Goal: Information Seeking & Learning: Find specific fact

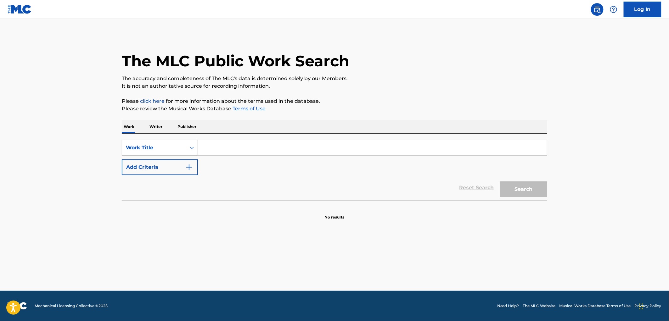
click at [190, 148] on icon "Search Form" at bounding box center [192, 148] width 6 height 6
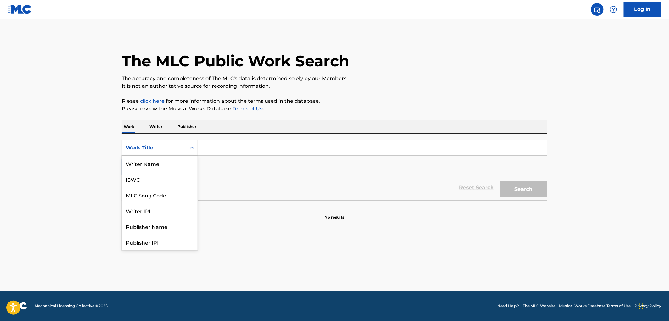
scroll to position [31, 0]
click at [166, 190] on div "Publisher Name" at bounding box center [159, 195] width 75 height 16
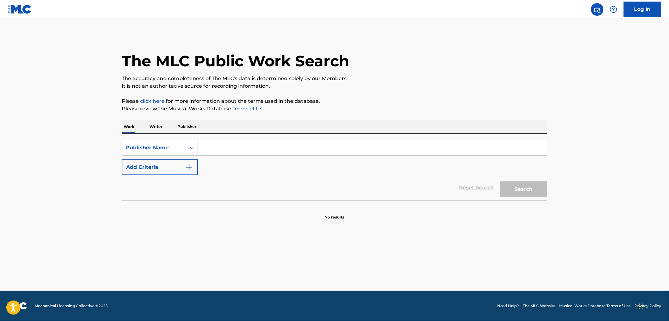
paste input "[PERSON_NAME] DAD PUBLISHING"
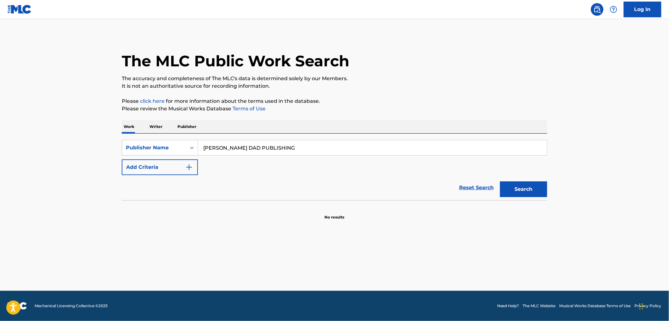
click at [533, 188] on button "Search" at bounding box center [523, 190] width 47 height 16
drag, startPoint x: 284, startPoint y: 150, endPoint x: 185, endPoint y: 149, distance: 99.4
click at [185, 149] on div "SearchWithCriteriaf533360c-b746-4294-9de1-9074adbeecf1 Publisher Name [PERSON_N…" at bounding box center [334, 148] width 425 height 16
paste input "RED LINES SONGS"
click at [536, 196] on button "Search" at bounding box center [523, 190] width 47 height 16
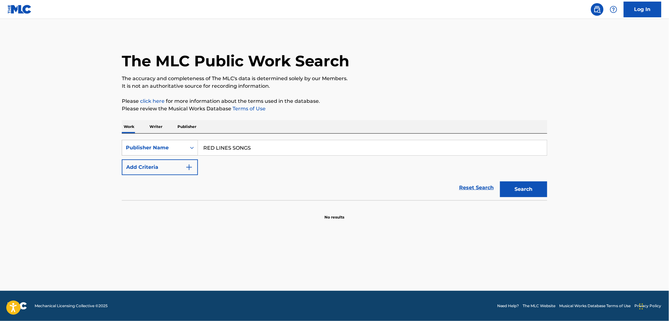
drag, startPoint x: 254, startPoint y: 148, endPoint x: 188, endPoint y: 147, distance: 66.1
click at [188, 147] on div "SearchWithCriteriaf533360c-b746-4294-9de1-9074adbeecf1 Publisher Name RED LINES…" at bounding box center [334, 148] width 425 height 16
paste input "18TH WAVE MUSIC"
click at [511, 184] on button "Search" at bounding box center [523, 190] width 47 height 16
drag, startPoint x: 259, startPoint y: 150, endPoint x: 183, endPoint y: 147, distance: 75.2
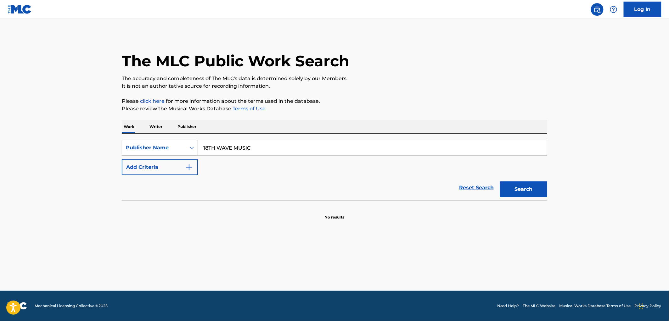
click at [183, 147] on div "SearchWithCriteriaf533360c-b746-4294-9de1-9074adbeecf1 Publisher Name 18TH WAVE…" at bounding box center [334, 148] width 425 height 16
paste input "VIKING PIMP PUB DESIGNEE"
click at [520, 190] on button "Search" at bounding box center [523, 190] width 47 height 16
click at [526, 189] on button "Search" at bounding box center [523, 190] width 47 height 16
drag, startPoint x: 277, startPoint y: 149, endPoint x: 142, endPoint y: 144, distance: 134.4
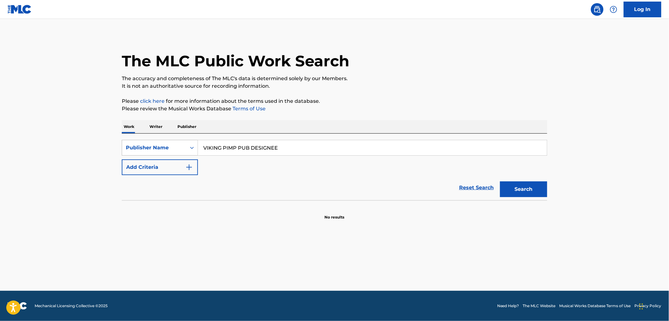
click at [142, 144] on div "SearchWithCriteriaf533360c-b746-4294-9de1-9074adbeecf1 Publisher Name VIKING PI…" at bounding box center [334, 148] width 425 height 16
paste input "The Royalty Organization"
click at [514, 188] on button "Search" at bounding box center [523, 190] width 47 height 16
drag, startPoint x: 276, startPoint y: 142, endPoint x: 206, endPoint y: 145, distance: 69.9
click at [206, 145] on input "The Royalty Organization" at bounding box center [372, 147] width 349 height 15
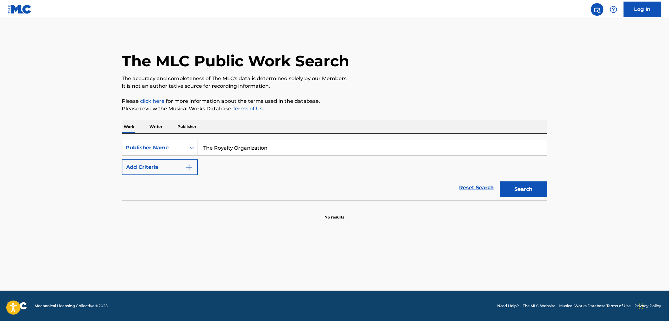
drag, startPoint x: 204, startPoint y: 149, endPoint x: 266, endPoint y: 148, distance: 62.6
click at [266, 148] on input "The Royalty Organization" at bounding box center [372, 147] width 349 height 15
paste input "LUPERCALIA MUSIC"
type input "LUPERCALIA MUSIC"
click at [494, 191] on link "Reset Search" at bounding box center [476, 188] width 41 height 14
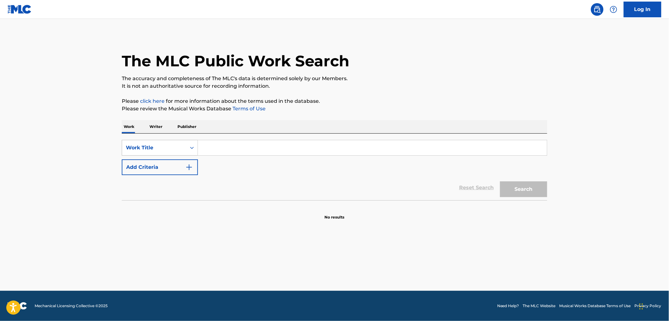
drag, startPoint x: 237, startPoint y: 142, endPoint x: 188, endPoint y: 154, distance: 51.0
click at [190, 150] on icon "Search Form" at bounding box center [192, 148] width 6 height 6
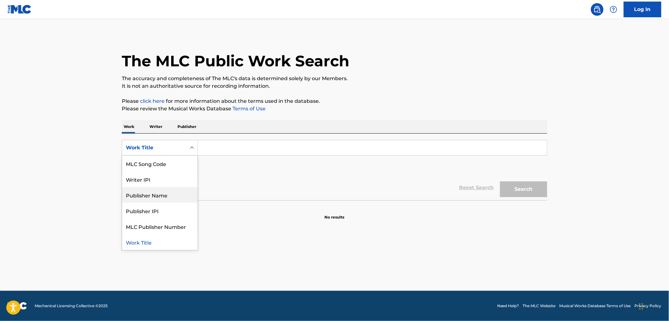
click at [169, 195] on div "Publisher Name" at bounding box center [159, 195] width 75 height 16
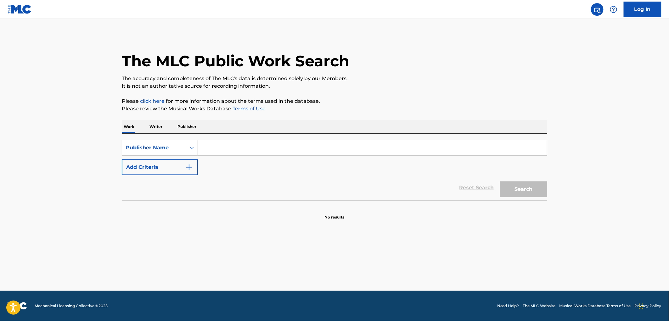
paste input "LUPERCALIA MUSIC"
type input "LUPERCALIA MUSIC"
click at [541, 190] on button "Search" at bounding box center [523, 190] width 47 height 16
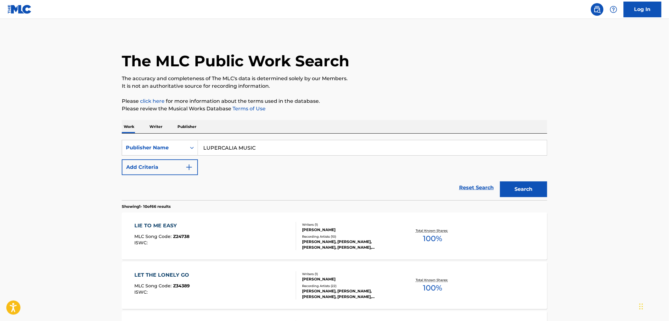
click at [179, 236] on span "Z24738" at bounding box center [181, 237] width 16 height 6
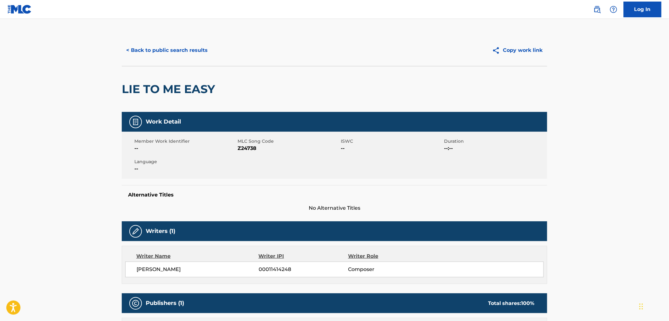
click at [178, 49] on button "< Back to public search results" at bounding box center [167, 50] width 90 height 16
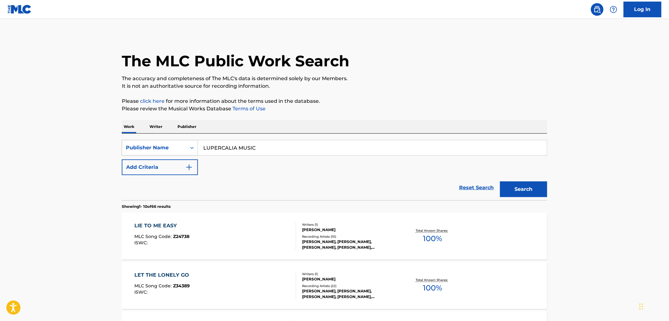
drag, startPoint x: 269, startPoint y: 149, endPoint x: 184, endPoint y: 150, distance: 85.3
click at [184, 149] on div "SearchWithCriteria6907c637-b06f-4ed1-b7cf-c05a97f076e6 Publisher Name LUPERCALI…" at bounding box center [334, 148] width 425 height 16
paste input "BMG FIREFLY OBO TOY PLANE"
click at [522, 187] on button "Search" at bounding box center [523, 190] width 47 height 16
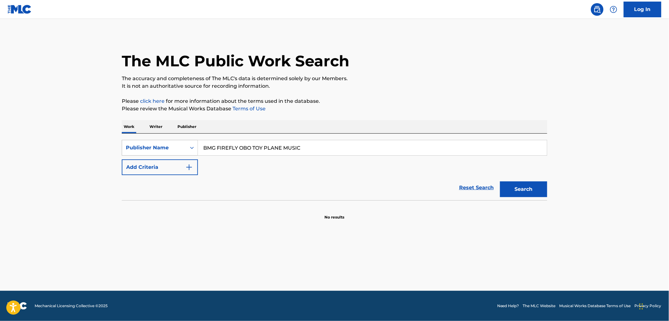
drag, startPoint x: 297, startPoint y: 145, endPoint x: 169, endPoint y: 143, distance: 128.1
click at [137, 142] on div "SearchWithCriteria6907c637-b06f-4ed1-b7cf-c05a97f076e6 Publisher Name BMG FIREF…" at bounding box center [334, 148] width 425 height 16
paste input "[PERSON_NAME] MUSIC CORPORATION"
click at [513, 189] on button "Search" at bounding box center [523, 190] width 47 height 16
drag, startPoint x: 293, startPoint y: 147, endPoint x: 192, endPoint y: 146, distance: 101.6
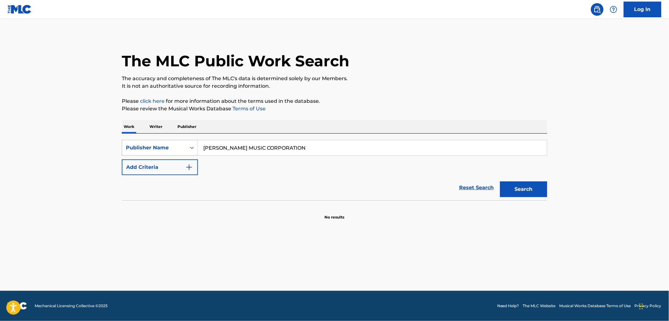
click at [192, 146] on div "SearchWithCriteria6907c637-b06f-4ed1-b7cf-c05a97f076e6 Publisher Name [PERSON_N…" at bounding box center [334, 148] width 425 height 16
paste input "TAPROOT PUBLISHING"
type input "TAPROOT PUBLISHING"
click at [518, 176] on div "Search" at bounding box center [522, 187] width 50 height 25
click at [524, 193] on button "Search" at bounding box center [523, 190] width 47 height 16
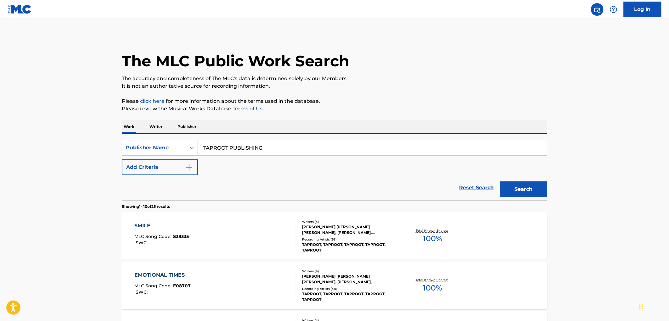
click at [185, 238] on span "S38335" at bounding box center [181, 237] width 16 height 6
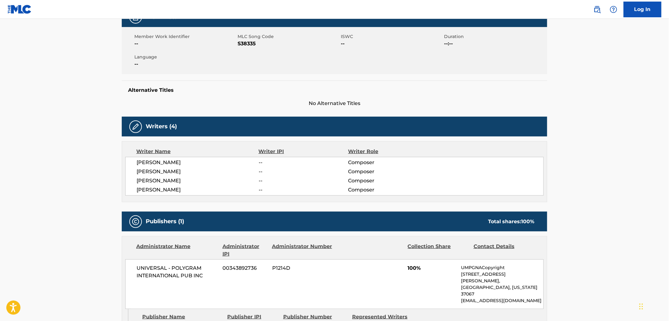
scroll to position [175, 0]
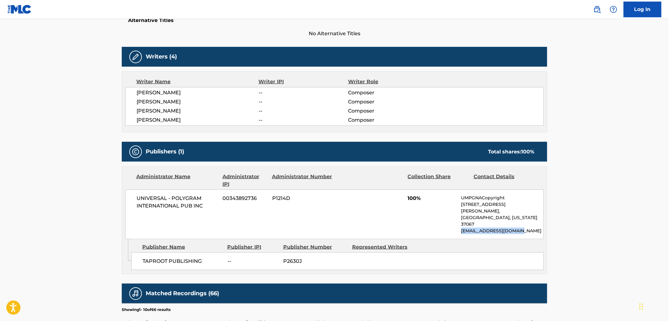
drag, startPoint x: 531, startPoint y: 217, endPoint x: 462, endPoint y: 218, distance: 68.9
click at [462, 228] on p "[EMAIL_ADDRESS][DOMAIN_NAME]" at bounding box center [502, 231] width 82 height 7
copy p "[EMAIL_ADDRESS][DOMAIN_NAME]"
drag, startPoint x: 207, startPoint y: 207, endPoint x: 127, endPoint y: 198, distance: 80.0
click at [127, 198] on div "UNIVERSAL - POLYGRAM INTERNATIONAL PUB INC 00343892736 P1214D 100% UMPGNACopyri…" at bounding box center [334, 215] width 418 height 50
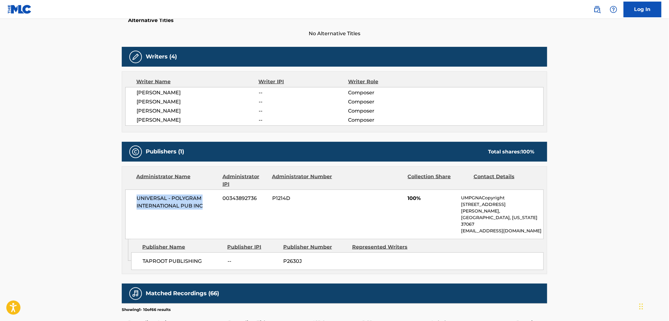
copy span "UNIVERSAL - POLYGRAM INTERNATIONAL PUB INC"
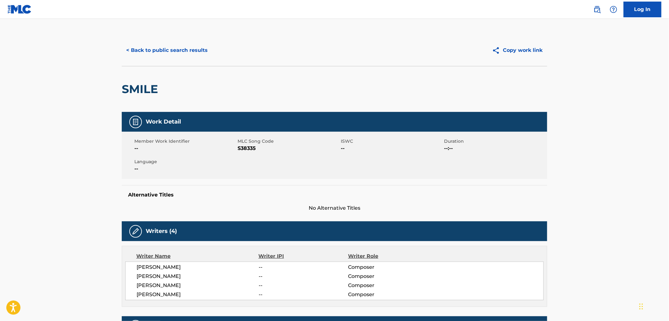
click at [180, 42] on div "< Back to public search results Copy work link" at bounding box center [334, 50] width 425 height 31
click at [182, 46] on button "< Back to public search results" at bounding box center [167, 50] width 90 height 16
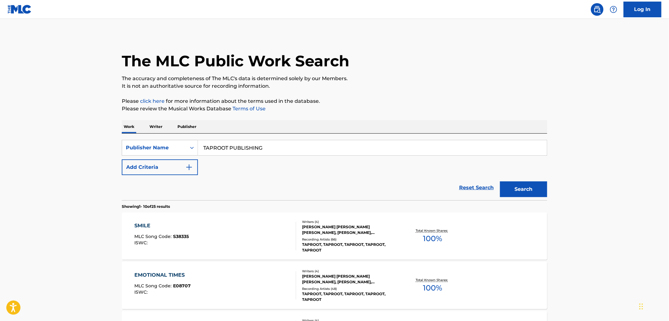
drag, startPoint x: 185, startPoint y: 146, endPoint x: 206, endPoint y: 146, distance: 21.1
click at [185, 146] on div "SearchWithCriteria6907c637-b06f-4ed1-b7cf-c05a97f076e6 Publisher Name TAPROOT P…" at bounding box center [334, 148] width 425 height 16
paste input "[PERSON_NAME] MUSIC"
type input "[PERSON_NAME] MUSIC"
click at [522, 194] on button "Search" at bounding box center [523, 190] width 47 height 16
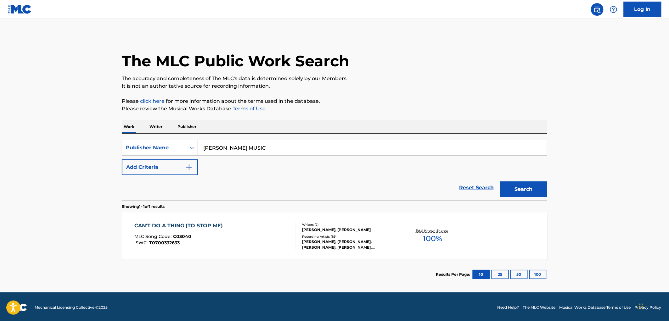
click at [183, 239] on span "C03040" at bounding box center [182, 237] width 18 height 6
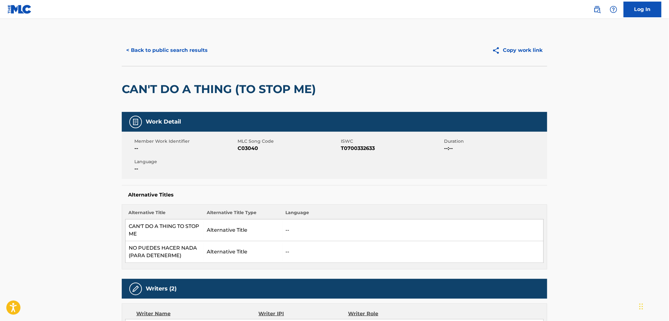
click at [188, 53] on button "< Back to public search results" at bounding box center [167, 50] width 90 height 16
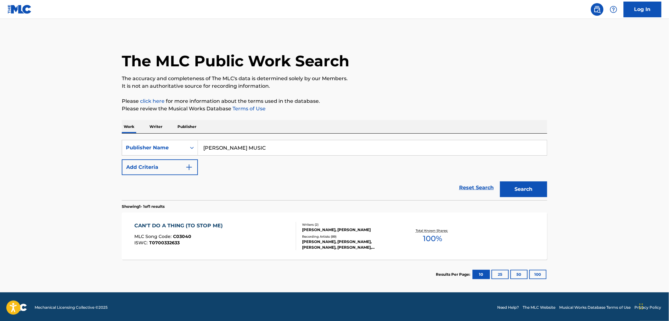
drag, startPoint x: 203, startPoint y: 146, endPoint x: 257, endPoint y: 147, distance: 54.1
click at [257, 147] on input "[PERSON_NAME] MUSIC" at bounding box center [372, 147] width 349 height 15
paste input "PART-TIME PUBLISHING"
type input "PART-TIME PUBLISHING"
click at [526, 190] on button "Search" at bounding box center [523, 190] width 47 height 16
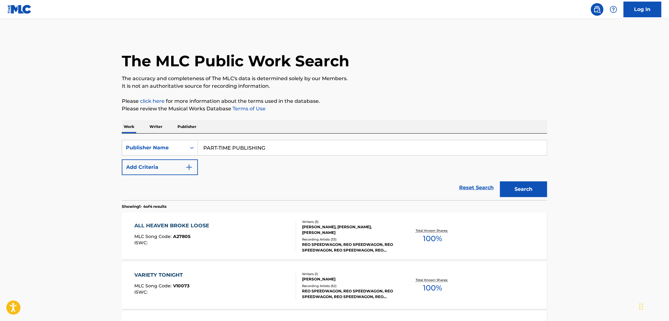
click at [190, 235] on div "MLC Song Code : A27805" at bounding box center [174, 237] width 78 height 6
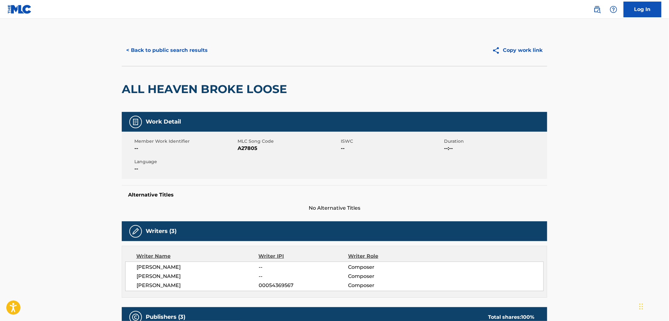
click at [175, 49] on button "< Back to public search results" at bounding box center [167, 50] width 90 height 16
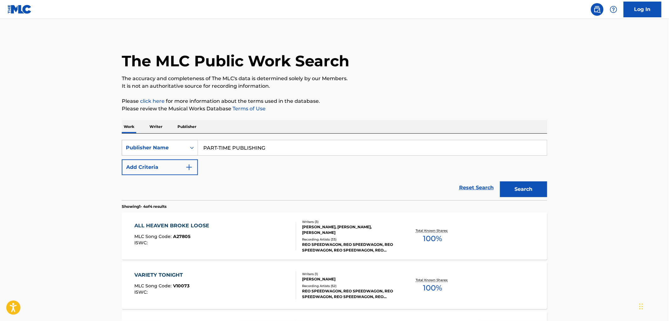
drag, startPoint x: 274, startPoint y: 149, endPoint x: 170, endPoint y: 148, distance: 103.8
click at [170, 148] on div "SearchWithCriteria6907c637-b06f-4ed1-b7cf-c05a97f076e6 Publisher Name PART-TIME…" at bounding box center [334, 148] width 425 height 16
paste input "[PERSON_NAME] MUSIC"
type input "[PERSON_NAME] MUSIC"
click at [530, 191] on button "Search" at bounding box center [523, 190] width 47 height 16
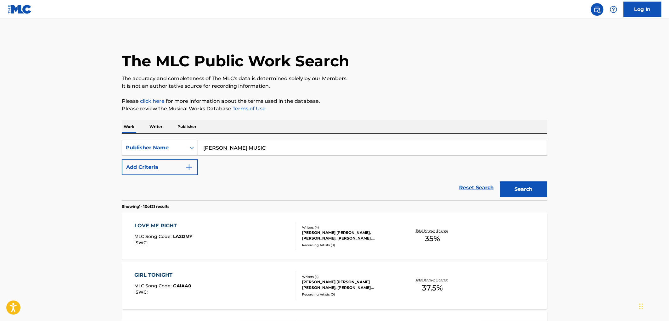
click at [192, 239] on div "LOVE ME RIGHT MLC Song Code : LA2DMY ISWC :" at bounding box center [216, 236] width 162 height 28
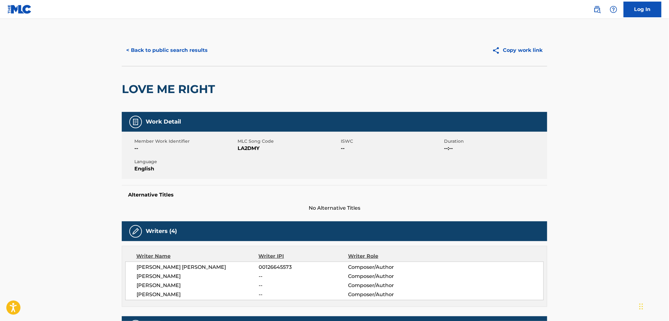
click at [188, 58] on button "< Back to public search results" at bounding box center [167, 50] width 90 height 16
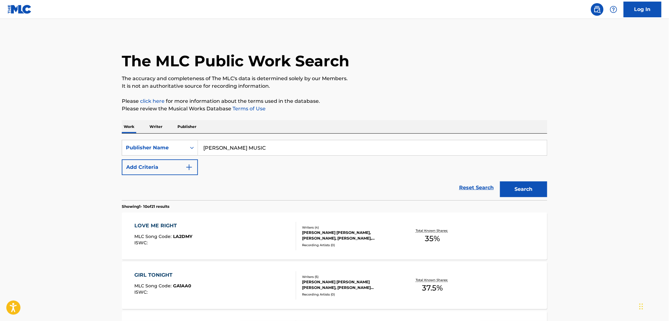
drag, startPoint x: 205, startPoint y: 146, endPoint x: 277, endPoint y: 148, distance: 72.1
click at [277, 148] on input "[PERSON_NAME] MUSIC" at bounding box center [372, 147] width 349 height 15
paste input "ZOMBA SONGS OBO PALMYRA"
type input "ZOMBA SONGS OBO PALMYRA MUSIC"
click at [536, 191] on button "Search" at bounding box center [523, 190] width 47 height 16
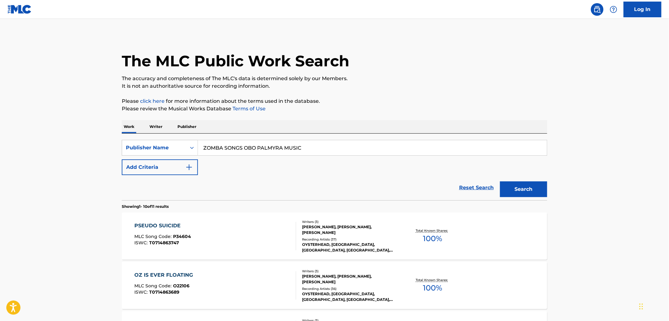
click at [190, 235] on div "MLC Song Code : P34604" at bounding box center [163, 237] width 57 height 6
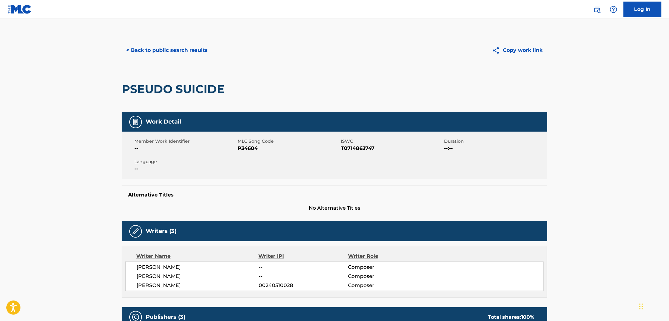
click at [185, 54] on button "< Back to public search results" at bounding box center [167, 50] width 90 height 16
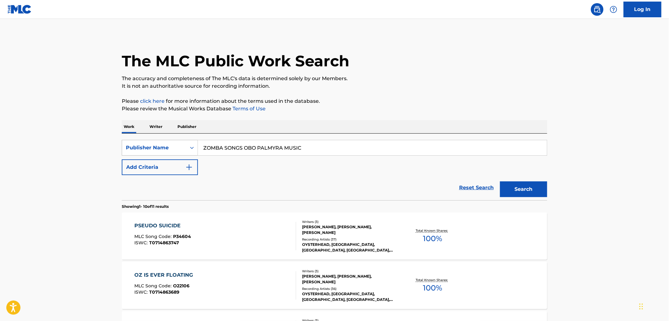
drag, startPoint x: 305, startPoint y: 148, endPoint x: 187, endPoint y: 151, distance: 118.6
click at [177, 151] on div "SearchWithCriteria6907c637-b06f-4ed1-b7cf-c05a97f076e6 Publisher Name ZOMBA SON…" at bounding box center [334, 148] width 425 height 16
paste input "BLACK OWNED MUSIK"
type input "BLACK OWNED MUSIK"
click at [529, 196] on button "Search" at bounding box center [523, 190] width 47 height 16
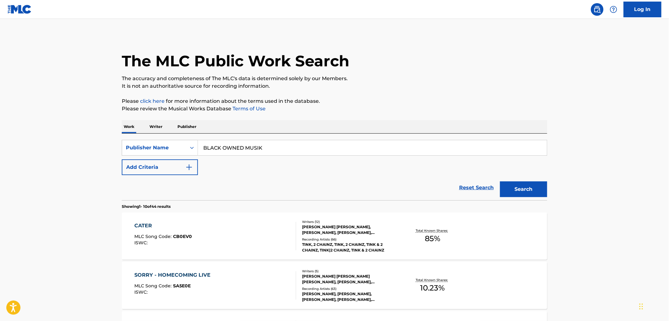
click at [182, 235] on span "CB0EV0" at bounding box center [182, 237] width 19 height 6
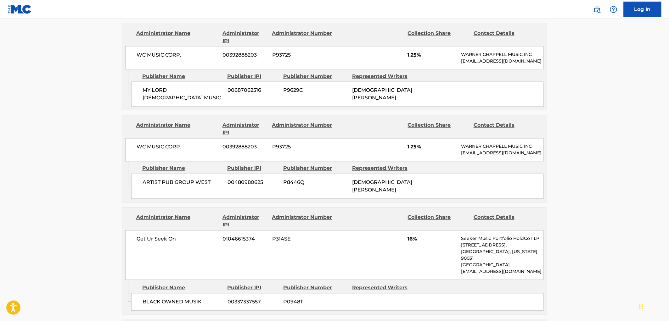
scroll to position [454, 0]
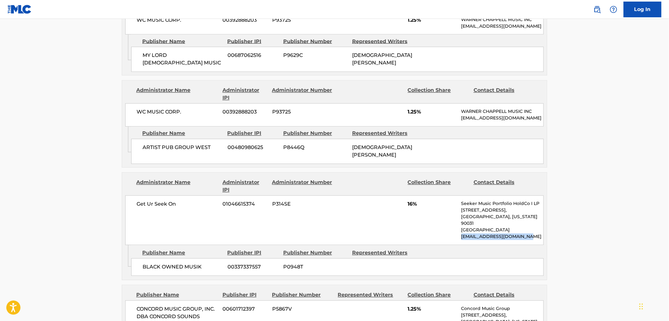
drag, startPoint x: 534, startPoint y: 230, endPoint x: 501, endPoint y: 234, distance: 33.2
click at [460, 237] on div "Get Ur Seek On 01046615374 P314SE 16% Seeker Music Portfolio HoldCo I LP [STREE…" at bounding box center [334, 221] width 418 height 50
copy p "[EMAIL_ADDRESS][DOMAIN_NAME]"
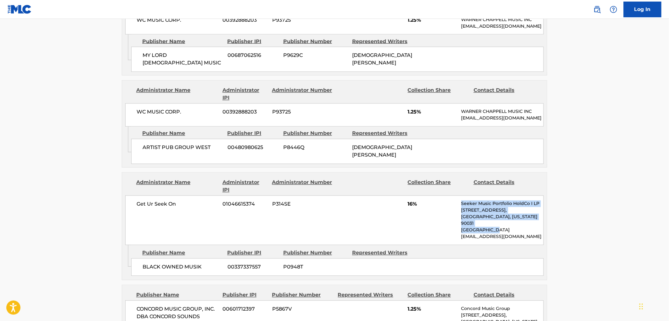
drag, startPoint x: 492, startPoint y: 226, endPoint x: 459, endPoint y: 203, distance: 40.0
click at [459, 203] on div "Get Ur Seek On 01046615374 P314SE 16% Seeker Music Portfolio HoldCo I LP [STREE…" at bounding box center [334, 221] width 418 height 50
copy div "Seeker Music Portfolio HoldCo I LP [STREET_ADDRESS][US_STATE]"
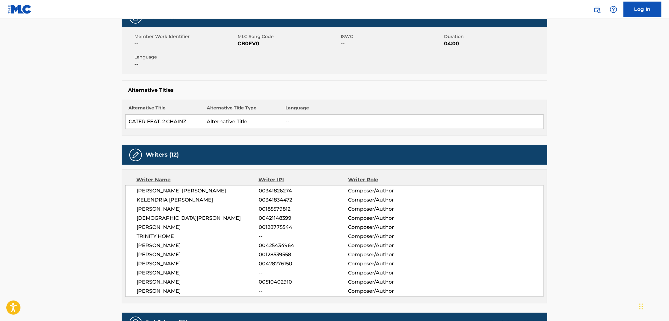
scroll to position [0, 0]
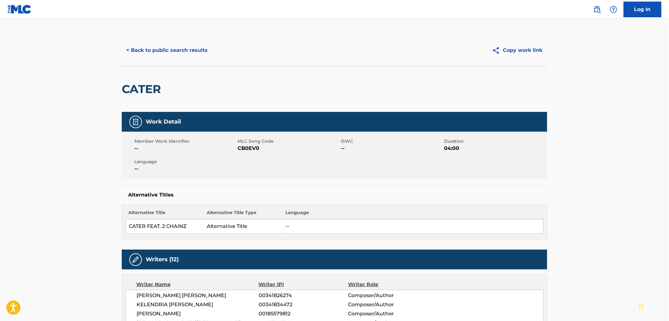
click at [178, 53] on button "< Back to public search results" at bounding box center [167, 50] width 90 height 16
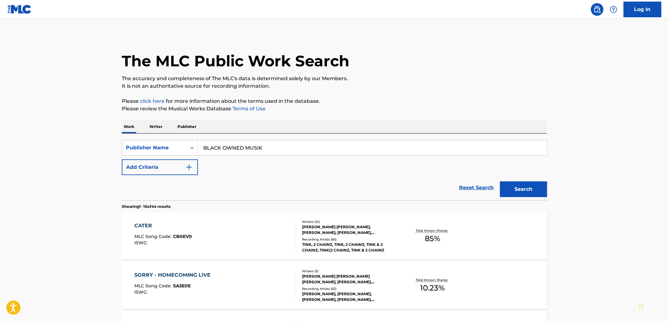
drag, startPoint x: 265, startPoint y: 142, endPoint x: 243, endPoint y: 147, distance: 23.1
click at [198, 147] on input "BLACK OWNED MUSIK" at bounding box center [372, 147] width 349 height 15
paste input "[PERSON_NAME] MUSIC INC"
drag, startPoint x: 253, startPoint y: 147, endPoint x: 325, endPoint y: 149, distance: 72.4
click at [325, 149] on input "[PERSON_NAME] MUSIC INC" at bounding box center [372, 147] width 349 height 15
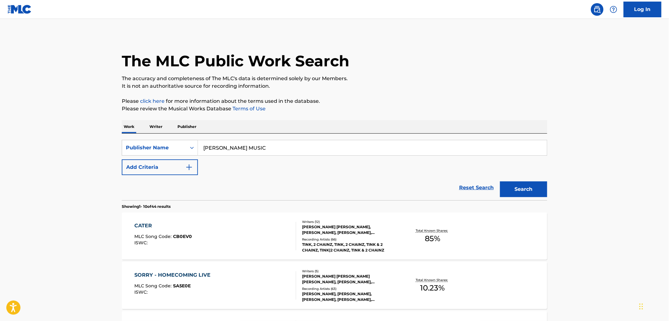
type input "[PERSON_NAME] MUSIC"
click at [500, 182] on button "Search" at bounding box center [523, 190] width 47 height 16
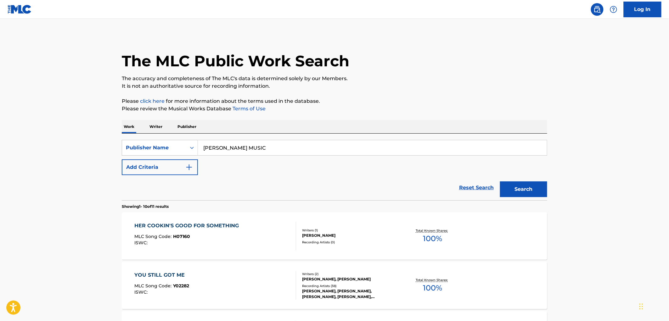
click at [178, 237] on span "H07160" at bounding box center [181, 237] width 17 height 6
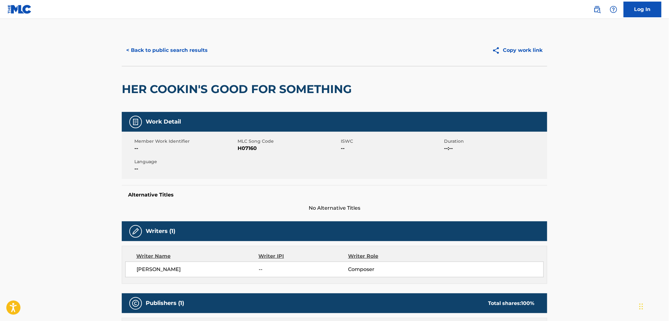
click at [181, 51] on button "< Back to public search results" at bounding box center [167, 50] width 90 height 16
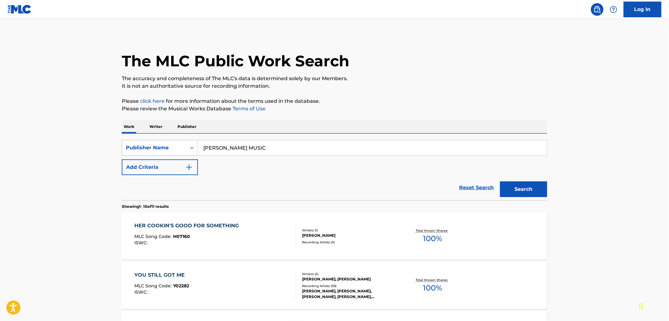
drag, startPoint x: 259, startPoint y: 150, endPoint x: 171, endPoint y: 145, distance: 87.9
click at [169, 143] on div "SearchWithCriteria6907c637-b06f-4ed1-b7cf-c05a97f076e6 Publisher Name [PERSON_N…" at bounding box center [334, 148] width 425 height 16
paste input "MOTHER"
type input "MOTHER MUSIC"
click at [526, 191] on button "Search" at bounding box center [523, 190] width 47 height 16
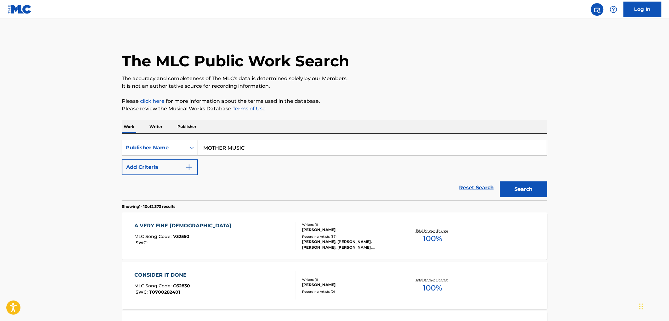
click at [192, 234] on div "A VERY FINE [DEMOGRAPHIC_DATA] MLC Song Code : V32550 ISWC :" at bounding box center [216, 236] width 162 height 28
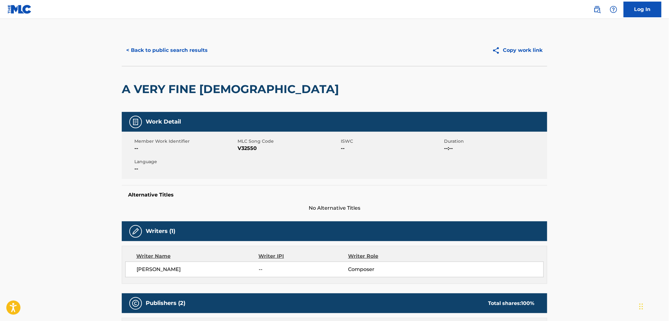
click at [165, 52] on button "< Back to public search results" at bounding box center [167, 50] width 90 height 16
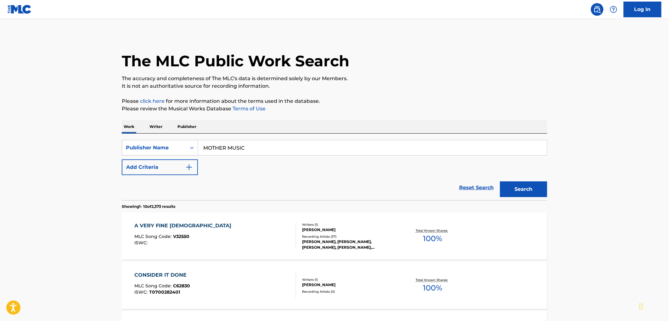
drag, startPoint x: 205, startPoint y: 145, endPoint x: 250, endPoint y: 149, distance: 45.5
click at [250, 149] on input "MOTHER MUSIC" at bounding box center [372, 147] width 349 height 15
paste input "P MUSIC GROUP, INC. D/B/A MAMAS PEBBLY PUBLISHING"
click at [507, 188] on button "Search" at bounding box center [523, 190] width 47 height 16
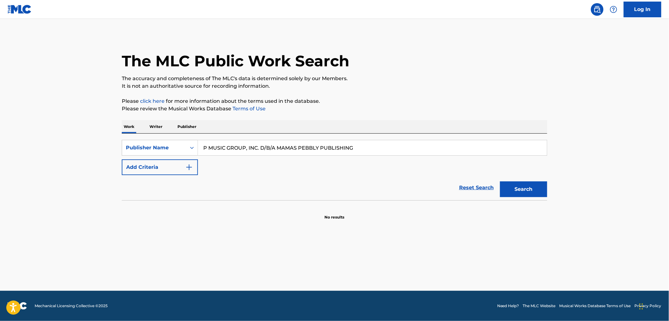
drag, startPoint x: 245, startPoint y: 147, endPoint x: 367, endPoint y: 152, distance: 122.5
click at [367, 152] on input "P MUSIC GROUP, INC. D/B/A MAMAS PEBBLY PUBLISHING" at bounding box center [372, 147] width 349 height 15
click at [500, 182] on button "Search" at bounding box center [523, 190] width 47 height 16
drag, startPoint x: 262, startPoint y: 148, endPoint x: 192, endPoint y: 150, distance: 70.5
click at [147, 149] on div "SearchWithCriteria6907c637-b06f-4ed1-b7cf-c05a97f076e6 Publisher Name P MUSIC G…" at bounding box center [334, 148] width 425 height 16
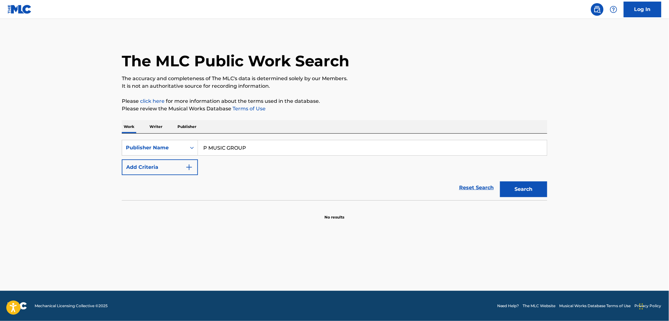
paste input "[PERSON_NAME] PUBLISHING CO."
click at [298, 151] on input "[PERSON_NAME] PUBLISHING CO." at bounding box center [372, 147] width 349 height 15
click at [500, 182] on button "Search" at bounding box center [523, 190] width 47 height 16
drag, startPoint x: 247, startPoint y: 148, endPoint x: 185, endPoint y: 152, distance: 62.0
click at [177, 150] on div "SearchWithCriteria6907c637-b06f-4ed1-b7cf-c05a97f076e6 Publisher Name [PERSON_N…" at bounding box center [334, 148] width 425 height 16
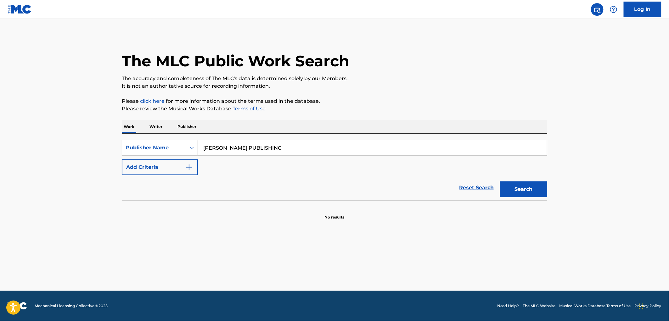
drag, startPoint x: 218, startPoint y: 150, endPoint x: 212, endPoint y: 151, distance: 6.4
click at [212, 151] on input "[PERSON_NAME] PUBLISHING" at bounding box center [372, 147] width 349 height 15
click at [212, 148] on input "[PERSON_NAME] PUBLISHING" at bounding box center [372, 147] width 349 height 15
drag, startPoint x: 202, startPoint y: 149, endPoint x: 282, endPoint y: 148, distance: 80.2
click at [282, 148] on input "[PERSON_NAME] PUBLISHING" at bounding box center [372, 147] width 349 height 15
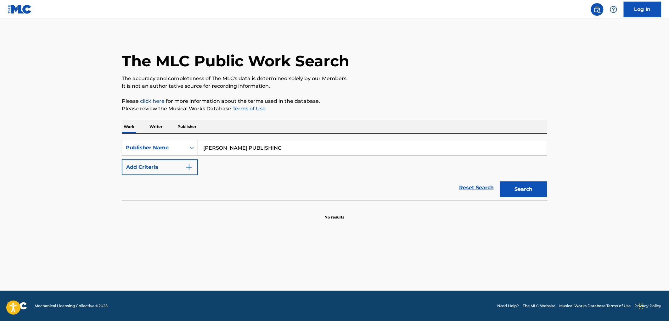
click at [522, 189] on button "Search" at bounding box center [523, 190] width 47 height 16
paste input "[PERSON_NAME] RUNS TUNES"
type input "[PERSON_NAME] RUNS TUNES"
click at [517, 192] on button "Search" at bounding box center [523, 190] width 47 height 16
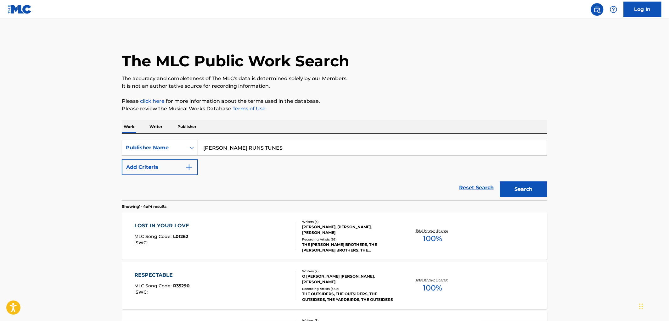
click at [176, 238] on span "L01262" at bounding box center [180, 237] width 15 height 6
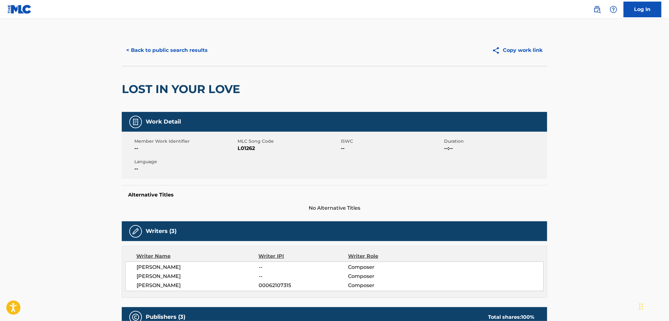
click at [186, 54] on button "< Back to public search results" at bounding box center [167, 50] width 90 height 16
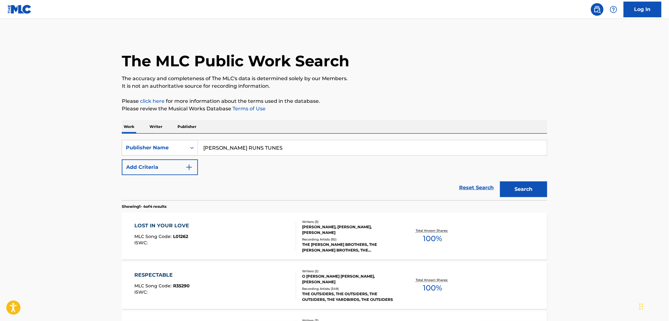
drag, startPoint x: 239, startPoint y: 149, endPoint x: 208, endPoint y: 152, distance: 31.9
click at [203, 150] on input "[PERSON_NAME] RUNS TUNES" at bounding box center [372, 147] width 349 height 15
paste input "HIM [PERSON_NAME] JINGL"
click at [520, 190] on button "Search" at bounding box center [523, 190] width 47 height 16
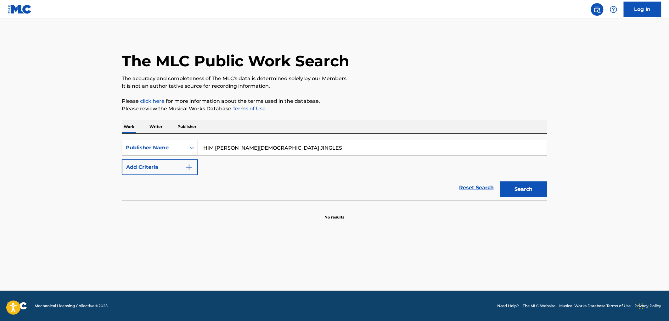
drag, startPoint x: 282, startPoint y: 150, endPoint x: 193, endPoint y: 152, distance: 89.4
click at [193, 152] on div "SearchWithCriteria6907c637-b06f-4ed1-b7cf-c05a97f076e6 Publisher Name HIM [PERS…" at bounding box center [334, 148] width 425 height 16
paste input "FIRST AND GOLD PUB"
click at [518, 185] on button "Search" at bounding box center [523, 190] width 47 height 16
drag, startPoint x: 268, startPoint y: 148, endPoint x: 139, endPoint y: 152, distance: 128.4
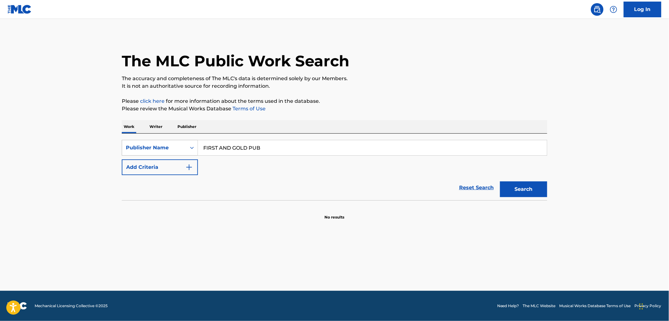
click at [139, 152] on div "SearchWithCriteria6907c637-b06f-4ed1-b7cf-c05a97f076e6 Publisher Name FIRST AND…" at bounding box center [334, 148] width 425 height 16
paste input "SIX STRINGS PUBLISHING"
click at [526, 185] on button "Search" at bounding box center [523, 190] width 47 height 16
drag, startPoint x: 277, startPoint y: 152, endPoint x: 196, endPoint y: 149, distance: 81.5
click at [196, 149] on div "SearchWithCriteria6907c637-b06f-4ed1-b7cf-c05a97f076e6 Publisher Name SIX STRIN…" at bounding box center [334, 148] width 425 height 16
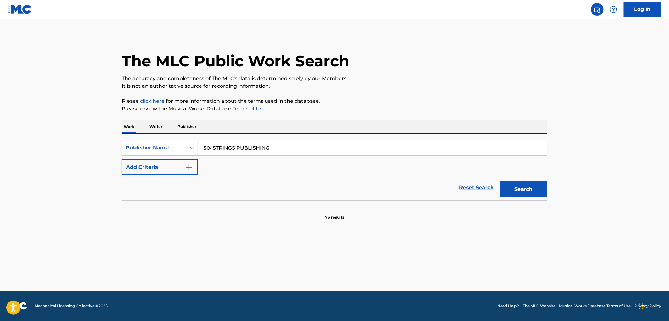
paste input "GHET MONEY"
type input "GHET MONEY PUBLISHING"
click at [532, 188] on button "Search" at bounding box center [523, 190] width 47 height 16
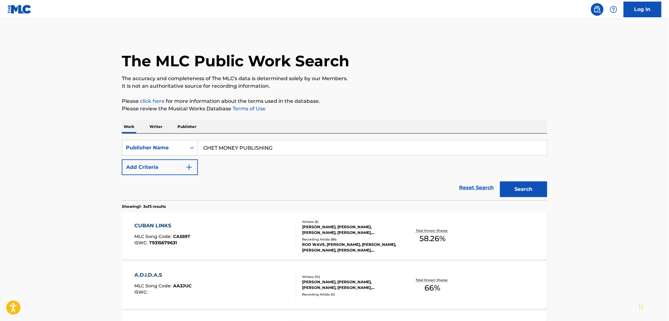
click at [180, 236] on span "CA559T" at bounding box center [181, 237] width 17 height 6
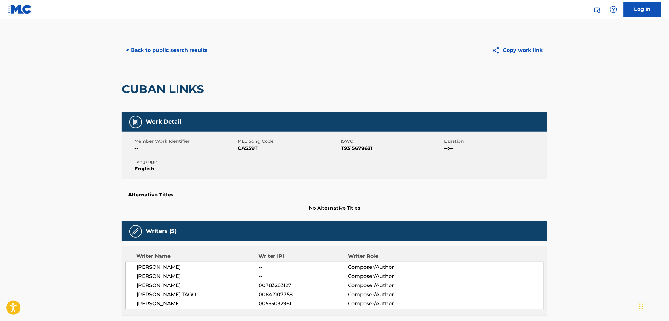
click at [198, 52] on button "< Back to public search results" at bounding box center [167, 50] width 90 height 16
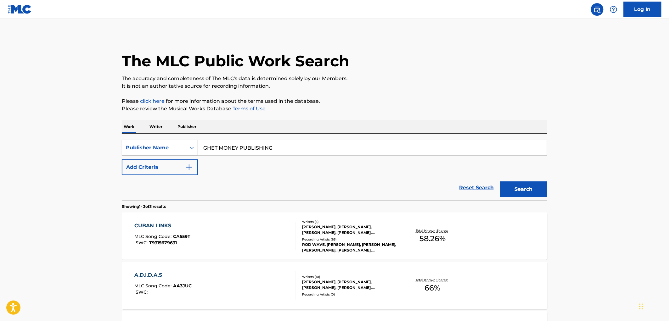
drag, startPoint x: 291, startPoint y: 153, endPoint x: 184, endPoint y: 143, distance: 107.4
click at [184, 143] on div "SearchWithCriteria6907c637-b06f-4ed1-b7cf-c05a97f076e6 Publisher Name GHET MONE…" at bounding box center [334, 148] width 425 height 16
paste input "UNION MUSIC GROUP"
click at [518, 188] on button "Search" at bounding box center [523, 190] width 47 height 16
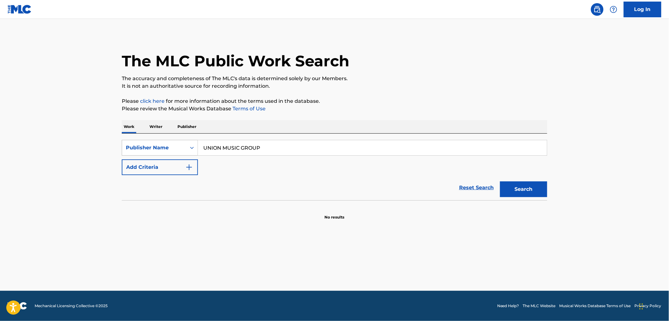
click at [153, 147] on div "SearchWithCriteria6907c637-b06f-4ed1-b7cf-c05a97f076e6 Publisher Name UNION MUS…" at bounding box center [334, 148] width 425 height 16
paste input "WHERE I M CALLING FROM MUSIC"
click at [515, 185] on button "Search" at bounding box center [523, 190] width 47 height 16
drag, startPoint x: 292, startPoint y: 148, endPoint x: 187, endPoint y: 148, distance: 105.4
click at [187, 148] on div "SearchWithCriteria6907c637-b06f-4ed1-b7cf-c05a97f076e6 Publisher Name WHERE I M…" at bounding box center [334, 148] width 425 height 16
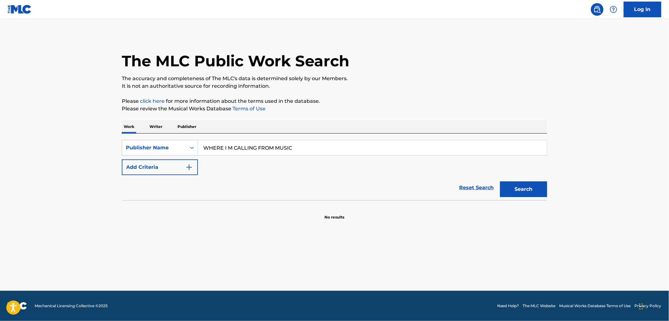
paste input "DELIGHTFUL"
type input "DELIGHTFUL MUSIC"
click at [525, 194] on button "Search" at bounding box center [523, 190] width 47 height 16
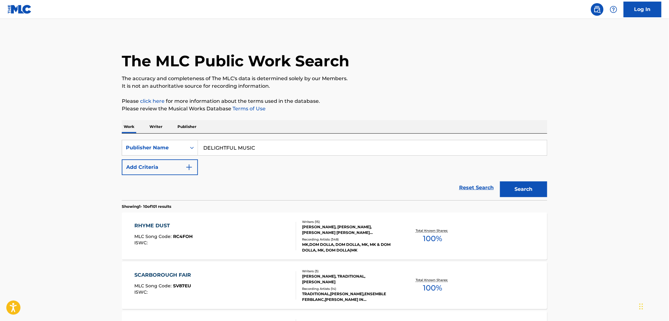
click at [181, 235] on span "RC4FOH" at bounding box center [183, 237] width 20 height 6
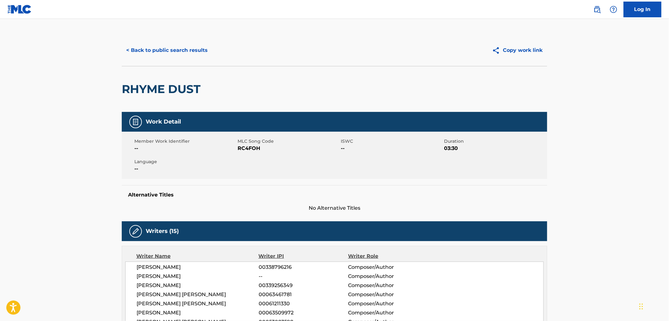
click at [167, 51] on button "< Back to public search results" at bounding box center [167, 50] width 90 height 16
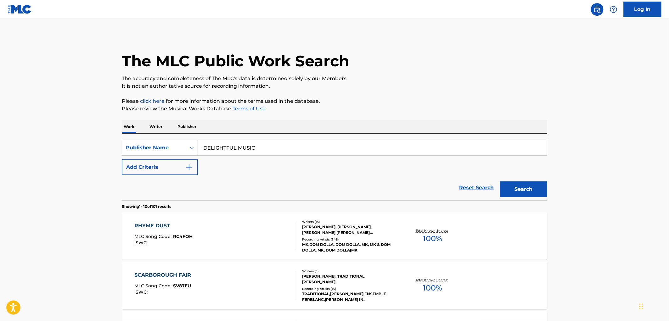
drag, startPoint x: 227, startPoint y: 145, endPoint x: 185, endPoint y: 143, distance: 42.5
click at [185, 143] on div "SearchWithCriteria6907c637-b06f-4ed1-b7cf-c05a97f076e6 Publisher Name DELIGHTFU…" at bounding box center [334, 148] width 425 height 16
paste input "ALDOR"
type input "ALDOR MUSIC"
click at [515, 187] on button "Search" at bounding box center [523, 190] width 47 height 16
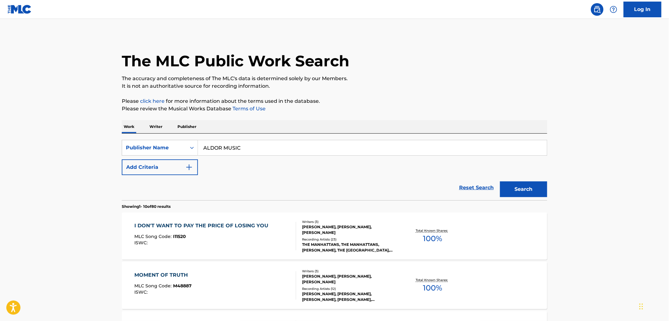
click at [186, 233] on div "I DON'T WANT TO PAY THE PRICE OF LOSING YOU MLC Song Code : I11520 ISWC :" at bounding box center [203, 236] width 137 height 28
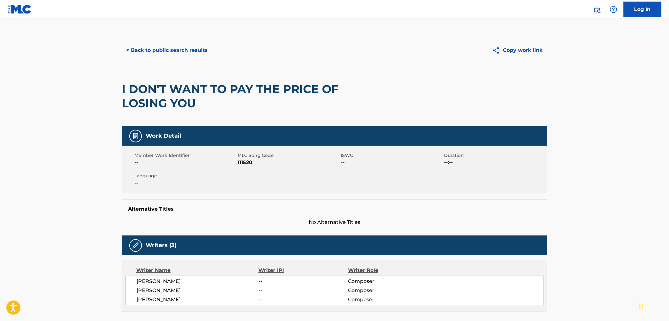
click at [195, 51] on button "< Back to public search results" at bounding box center [167, 50] width 90 height 16
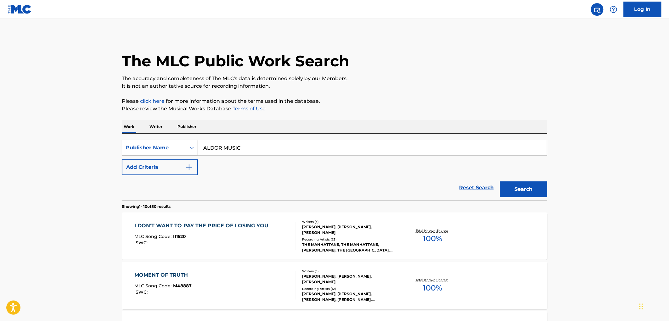
drag, startPoint x: 189, startPoint y: 140, endPoint x: 184, endPoint y: 144, distance: 6.4
click at [187, 141] on div "SearchWithCriteria6907c637-b06f-4ed1-b7cf-c05a97f076e6 Publisher Name ALDOR MUS…" at bounding box center [334, 148] width 425 height 16
drag, startPoint x: 252, startPoint y: 145, endPoint x: 204, endPoint y: 144, distance: 47.5
click at [145, 135] on div "SearchWithCriteria6907c637-b06f-4ed1-b7cf-c05a97f076e6 Publisher Name ALDOR MUS…" at bounding box center [334, 167] width 425 height 67
paste input "FA"
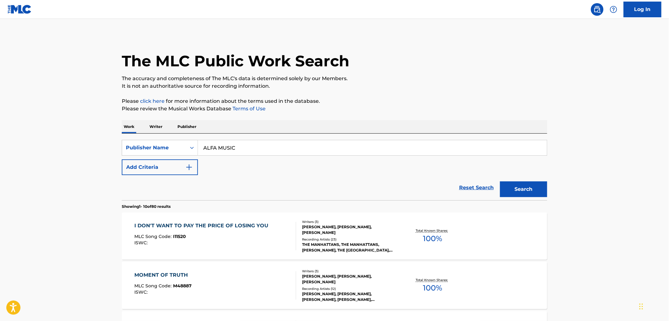
type input "ALFA MUSIC"
click at [508, 193] on button "Search" at bounding box center [523, 190] width 47 height 16
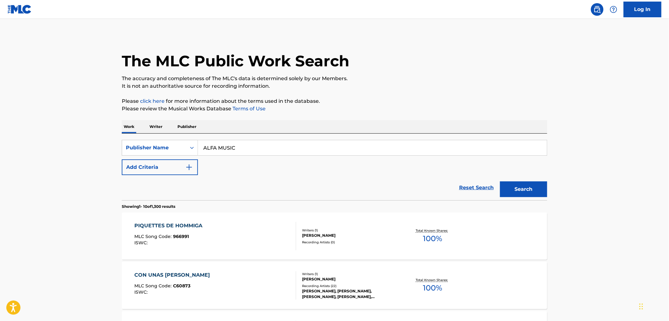
click at [183, 235] on span "966991" at bounding box center [181, 237] width 16 height 6
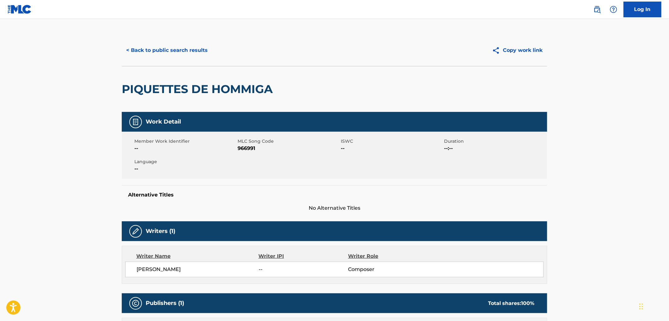
click at [188, 50] on button "< Back to public search results" at bounding box center [167, 50] width 90 height 16
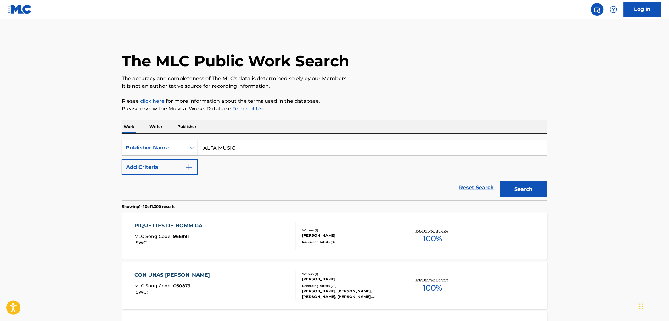
drag, startPoint x: 281, startPoint y: 146, endPoint x: 178, endPoint y: 145, distance: 103.5
click at [178, 145] on div "SearchWithCriteria6907c637-b06f-4ed1-b7cf-c05a97f076e6 Publisher Name ALFA MUSIC" at bounding box center [334, 148] width 425 height 16
paste input "MUSERK RIGHTS MANAGEMENT"
click at [508, 193] on button "Search" at bounding box center [523, 190] width 47 height 16
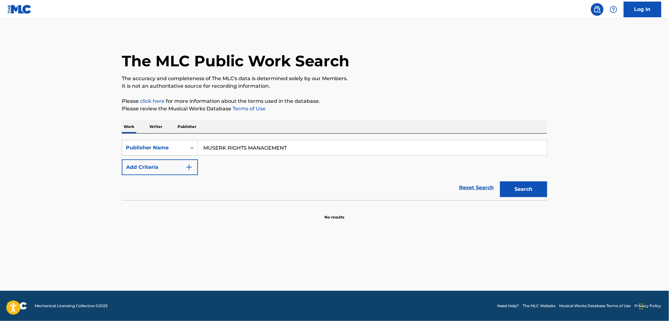
drag, startPoint x: 291, startPoint y: 148, endPoint x: 176, endPoint y: 153, distance: 115.5
click at [176, 153] on div "SearchWithCriteria6907c637-b06f-4ed1-b7cf-c05a97f076e6 Publisher Name MUSERK RI…" at bounding box center [334, 148] width 425 height 16
paste input "CANCIONES ALLEGRO MUSIC"
type input "CANCIONES ALLEGRO MUSIC"
click at [527, 185] on button "Search" at bounding box center [523, 190] width 47 height 16
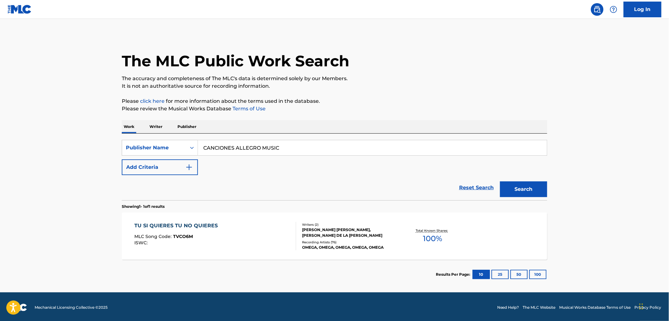
click at [184, 230] on div "TU SI QUIERES TU NO QUIERES" at bounding box center [178, 226] width 87 height 8
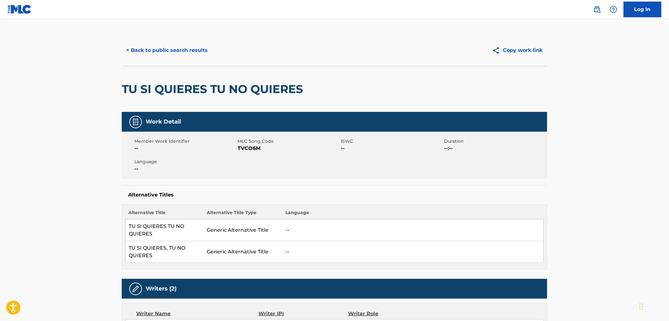
click at [186, 236] on td "TU SI QUIERES TU NO QUIERES" at bounding box center [165, 231] width 78 height 22
click at [188, 49] on button "< Back to public search results" at bounding box center [167, 50] width 90 height 16
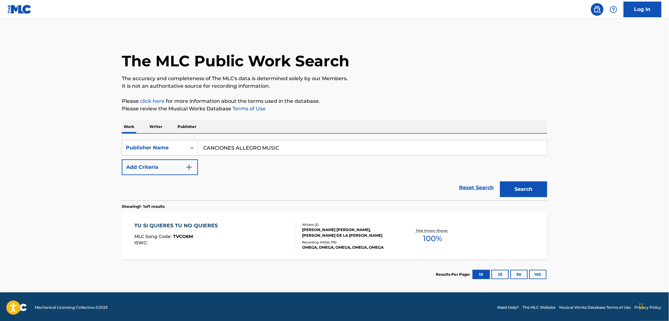
drag, startPoint x: 284, startPoint y: 139, endPoint x: 208, endPoint y: 149, distance: 76.7
click at [191, 148] on div "SearchWithCriteria6907c637-b06f-4ed1-b7cf-c05a97f076e6 Publisher Name CANCIONES…" at bounding box center [334, 167] width 425 height 67
drag, startPoint x: 279, startPoint y: 146, endPoint x: 186, endPoint y: 148, distance: 92.5
click at [186, 147] on div "SearchWithCriteria6907c637-b06f-4ed1-b7cf-c05a97f076e6 Publisher Name CANCIONES…" at bounding box center [334, 148] width 425 height 16
paste input "ROUND HILL MUSIC ROYALTY II"
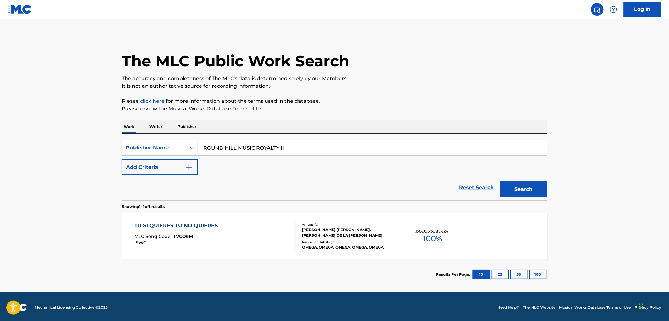
type input "ROUND HILL MUSIC ROYALTY II"
click at [518, 187] on button "Search" at bounding box center [523, 190] width 47 height 16
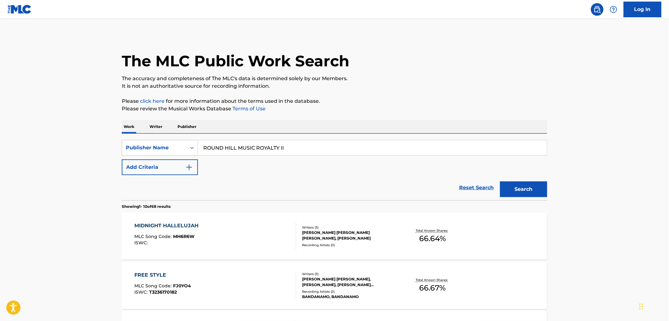
click at [180, 235] on span "MH6R6W" at bounding box center [183, 237] width 21 height 6
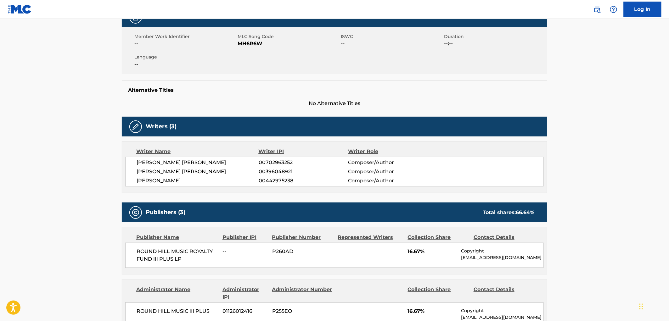
scroll to position [140, 0]
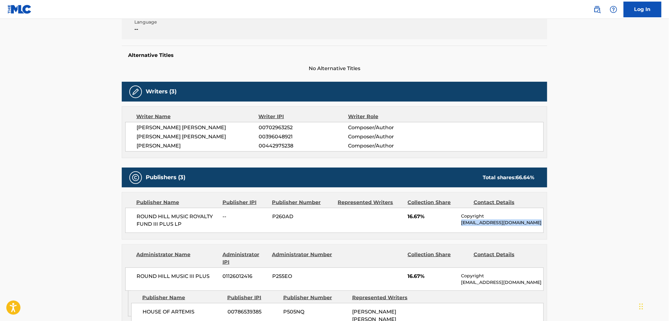
drag, startPoint x: 535, startPoint y: 221, endPoint x: 461, endPoint y: 225, distance: 74.0
click at [461, 225] on p "[EMAIL_ADDRESS][DOMAIN_NAME]" at bounding box center [502, 223] width 82 height 7
copy p "[EMAIL_ADDRESS][DOMAIN_NAME]"
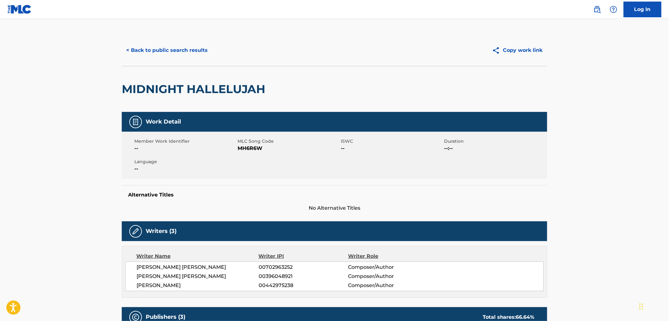
click at [203, 50] on button "< Back to public search results" at bounding box center [167, 50] width 90 height 16
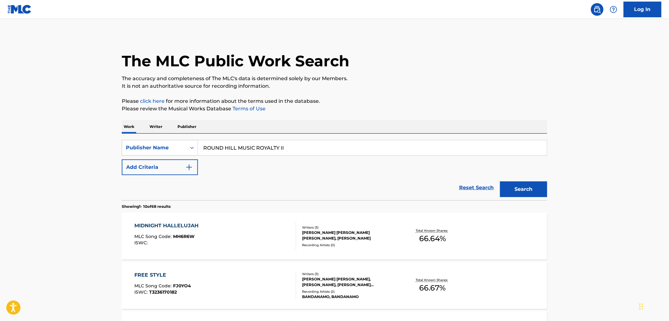
drag, startPoint x: 285, startPoint y: 150, endPoint x: 205, endPoint y: 151, distance: 80.2
click at [205, 151] on input "ROUND HILL MUSIC ROYALTY II" at bounding box center [372, 147] width 349 height 15
paste input "ABC PUBLISHING GROUP"
click at [522, 184] on button "Search" at bounding box center [523, 190] width 47 height 16
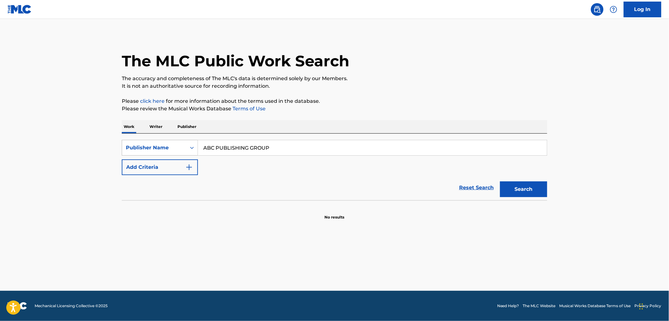
drag, startPoint x: 178, startPoint y: 147, endPoint x: 152, endPoint y: 148, distance: 26.1
click at [152, 148] on div "SearchWithCriteria6907c637-b06f-4ed1-b7cf-c05a97f076e6 Publisher Name ABC PUBLI…" at bounding box center [334, 148] width 425 height 16
paste input "ONAJE MUSIC PUBLISHING COMPANY"
type input "ONAJE MUSIC PUBLISHING COMPANY"
click at [544, 187] on button "Search" at bounding box center [523, 190] width 47 height 16
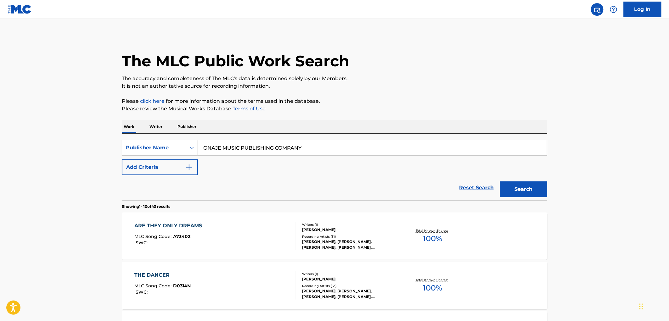
click at [181, 236] on span "A73402" at bounding box center [181, 237] width 17 height 6
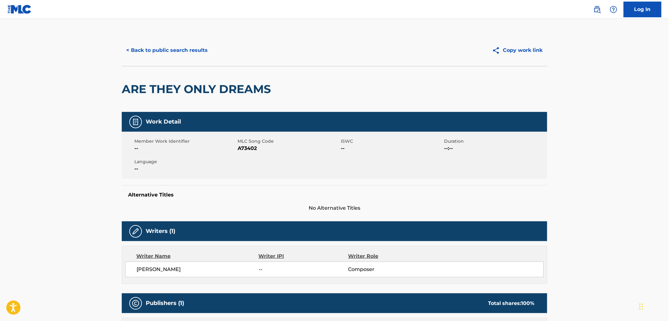
click at [175, 51] on button "< Back to public search results" at bounding box center [167, 50] width 90 height 16
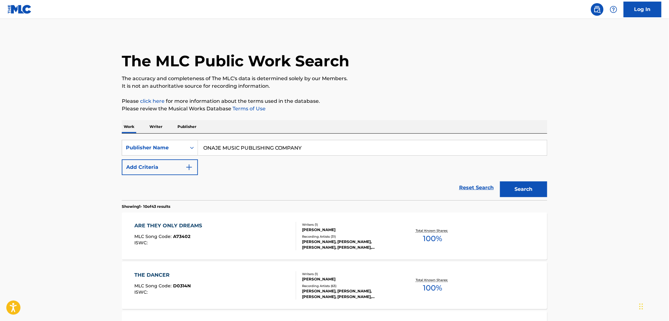
drag, startPoint x: 253, startPoint y: 146, endPoint x: 201, endPoint y: 146, distance: 51.9
click at [201, 146] on input "ONAJE MUSIC PUBLISHING COMPANY" at bounding box center [372, 147] width 349 height 15
paste input "[PERSON_NAME] MUSIC"
type input "[PERSON_NAME] MUSIC"
click at [502, 192] on button "Search" at bounding box center [523, 190] width 47 height 16
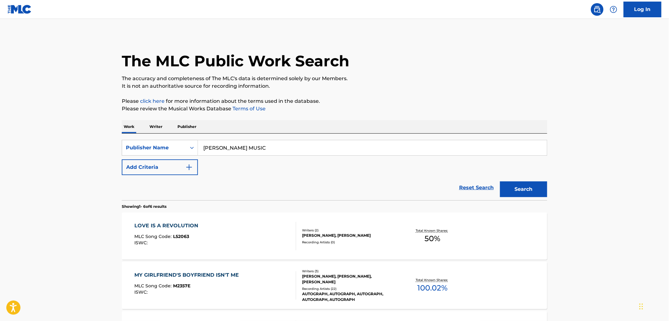
click at [178, 238] on span "L52063" at bounding box center [181, 237] width 16 height 6
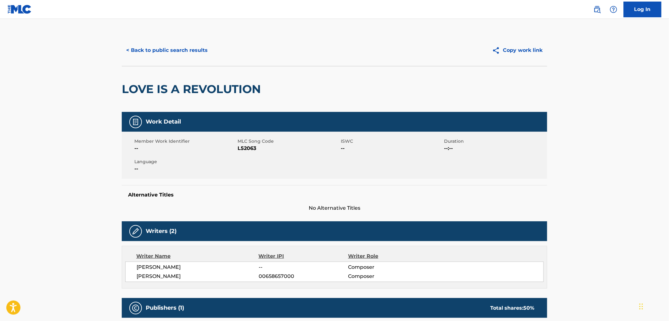
click at [194, 46] on button "< Back to public search results" at bounding box center [167, 50] width 90 height 16
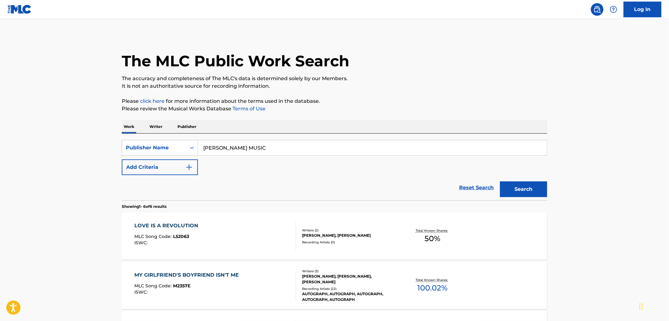
drag, startPoint x: 262, startPoint y: 147, endPoint x: 204, endPoint y: 147, distance: 58.5
click at [204, 147] on input "[PERSON_NAME] MUSIC" at bounding box center [372, 147] width 349 height 15
paste input "[MEDICAL_DATA] MUSIC, INC."
drag, startPoint x: 247, startPoint y: 148, endPoint x: 291, endPoint y: 149, distance: 44.0
click at [291, 149] on input "[MEDICAL_DATA] MUSIC, INC." at bounding box center [372, 147] width 349 height 15
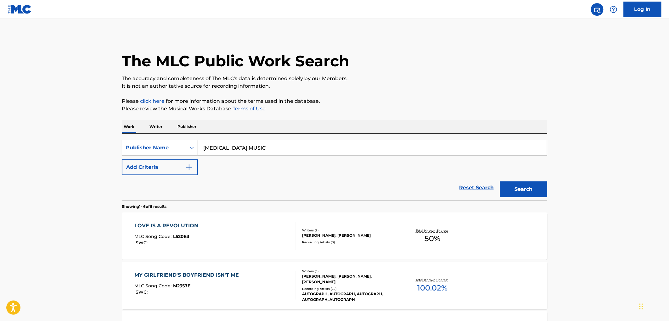
type input "[MEDICAL_DATA] MUSIC"
click at [500, 182] on button "Search" at bounding box center [523, 190] width 47 height 16
click at [185, 241] on div "ISWC :" at bounding box center [161, 243] width 53 height 5
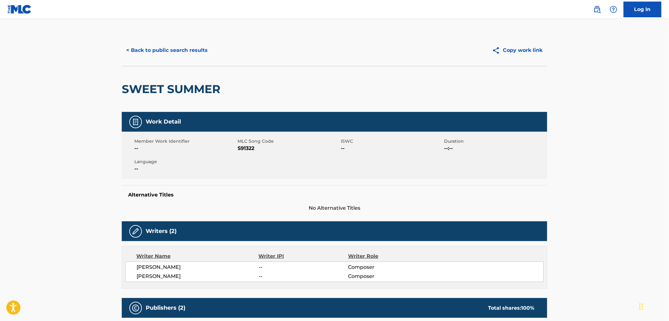
click at [198, 59] on div "< Back to public search results Copy work link" at bounding box center [334, 50] width 425 height 31
click at [194, 48] on button "< Back to public search results" at bounding box center [167, 50] width 90 height 16
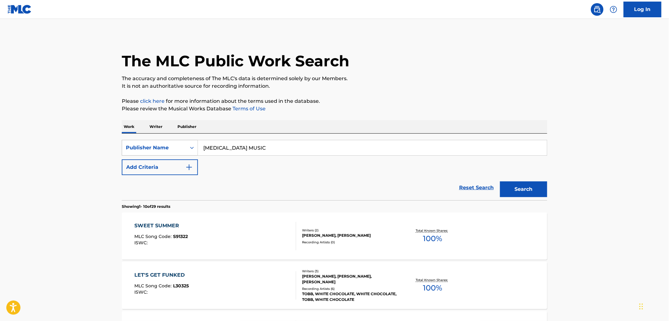
drag, startPoint x: 266, startPoint y: 147, endPoint x: 176, endPoint y: 154, distance: 89.6
click at [176, 154] on div "SearchWithCriteria6907c637-b06f-4ed1-b7cf-c05a97f076e6 Publisher Name [MEDICAL_…" at bounding box center [334, 148] width 425 height 16
paste input "GYPSY MAN"
type input "GYPSY MAN MUSIC"
click at [515, 188] on button "Search" at bounding box center [523, 190] width 47 height 16
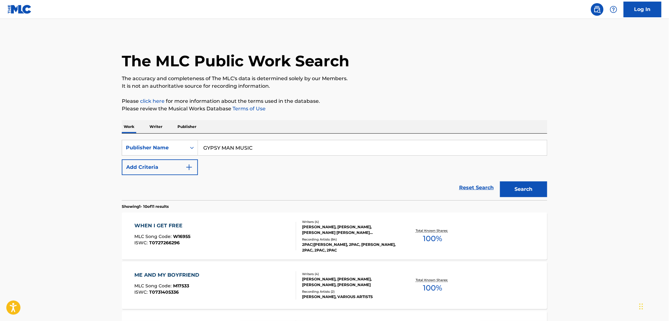
click at [187, 236] on span "W16955" at bounding box center [181, 237] width 17 height 6
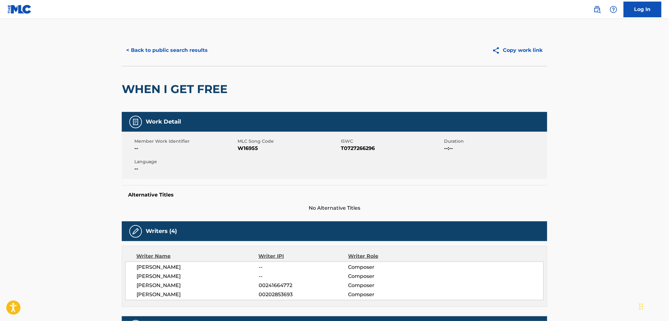
click at [179, 46] on button "< Back to public search results" at bounding box center [167, 50] width 90 height 16
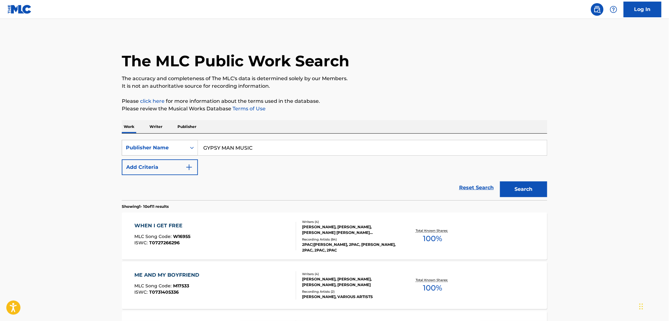
drag, startPoint x: 268, startPoint y: 146, endPoint x: 163, endPoint y: 146, distance: 105.7
click at [163, 146] on div "SearchWithCriteria6907c637-b06f-4ed1-b7cf-c05a97f076e6 Publisher Name GYPSY MAN…" at bounding box center [334, 148] width 425 height 16
paste input "[PERSON_NAME] PUBLISHING"
type input "[PERSON_NAME] PUBLISHING"
click at [517, 189] on button "Search" at bounding box center [523, 190] width 47 height 16
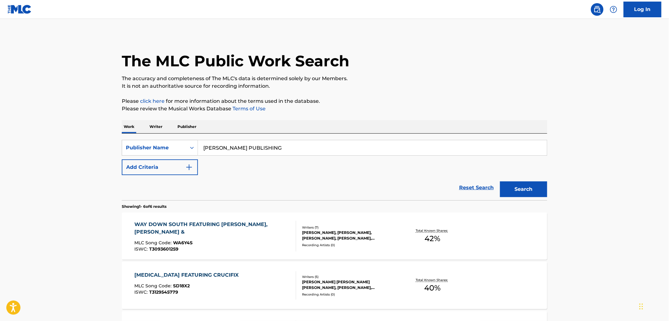
click at [194, 246] on div "MLC Song Code : WA6Y4S" at bounding box center [213, 244] width 156 height 6
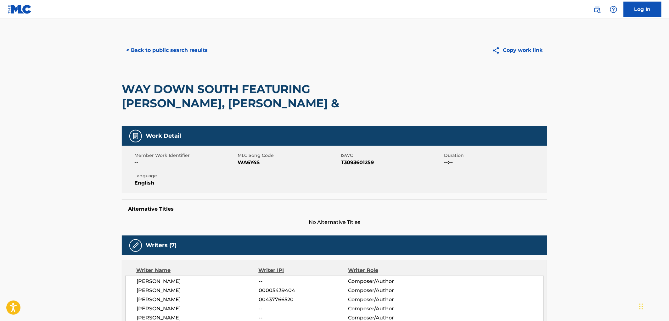
click at [181, 49] on button "< Back to public search results" at bounding box center [167, 50] width 90 height 16
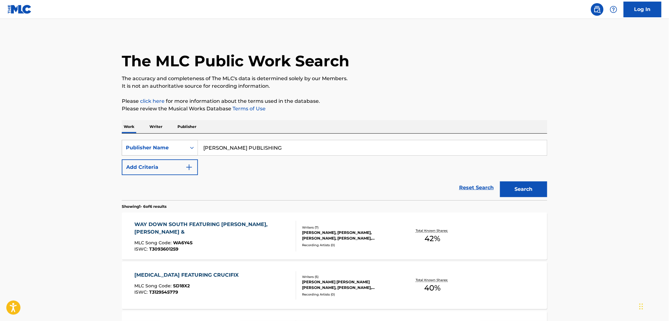
drag, startPoint x: 273, startPoint y: 148, endPoint x: 194, endPoint y: 149, distance: 79.0
click at [194, 149] on div "SearchWithCriteria6907c637-b06f-4ed1-b7cf-c05a97f076e6 Publisher Name [PERSON_N…" at bounding box center [334, 148] width 425 height 16
paste input "[PERSON_NAME] INC DBA ABSOLUTELY FABULOUS MUSIC PUB"
type input "[PERSON_NAME] INC DBA ABSOLUTELY FABULOUS MUSIC PUB"
click at [536, 187] on button "Search" at bounding box center [523, 190] width 47 height 16
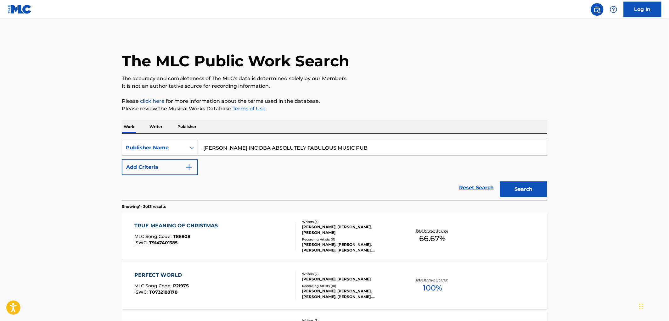
click at [184, 234] on span "T86808" at bounding box center [181, 237] width 17 height 6
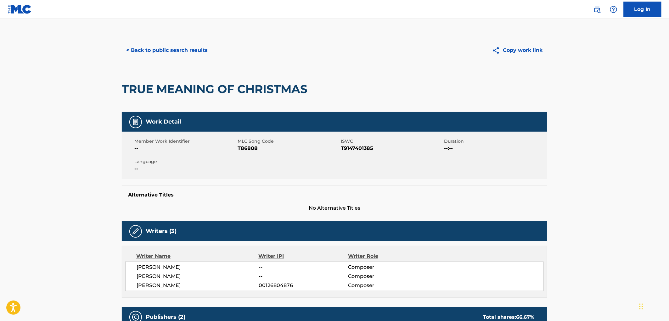
click at [185, 50] on button "< Back to public search results" at bounding box center [167, 50] width 90 height 16
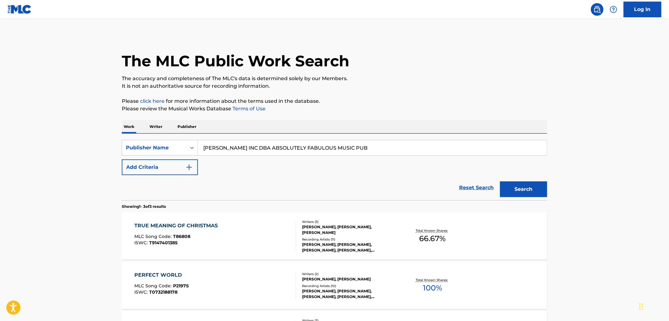
drag, startPoint x: 203, startPoint y: 149, endPoint x: 369, endPoint y: 153, distance: 166.8
click at [369, 153] on input "[PERSON_NAME] INC DBA ABSOLUTELY FABULOUS MUSIC PUB" at bounding box center [372, 147] width 349 height 15
paste input "METAPHOR MUSIC, INC."
drag, startPoint x: 251, startPoint y: 149, endPoint x: 298, endPoint y: 149, distance: 47.5
click at [298, 149] on input "METAPHOR MUSIC, INC." at bounding box center [372, 147] width 349 height 15
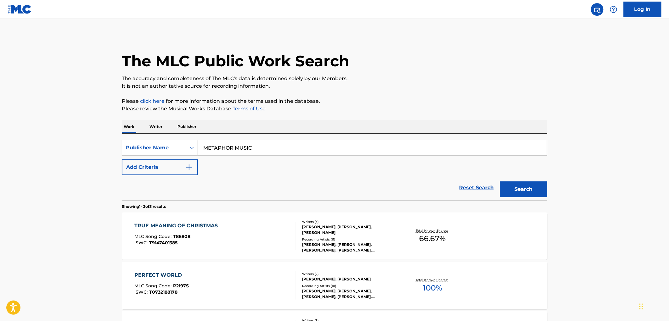
type input "METAPHOR MUSIC"
click at [500, 182] on button "Search" at bounding box center [523, 190] width 47 height 16
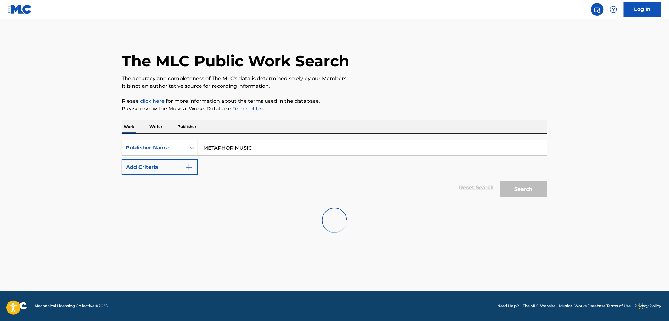
drag, startPoint x: 299, startPoint y: 149, endPoint x: 164, endPoint y: 136, distance: 135.9
click at [164, 136] on div "SearchWithCriteria6907c637-b06f-4ed1-b7cf-c05a97f076e6 Publisher Name METAPHOR …" at bounding box center [334, 167] width 425 height 67
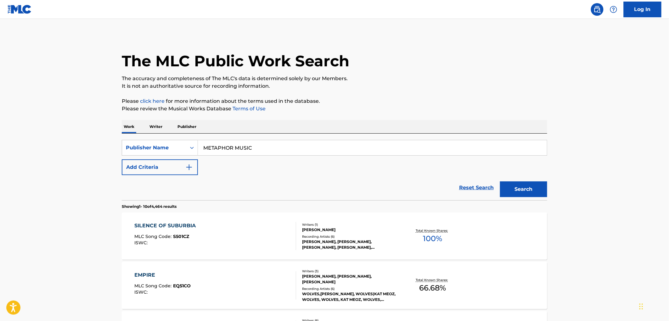
click at [187, 227] on div "SILENCE OF SUBURBIA" at bounding box center [167, 226] width 64 height 8
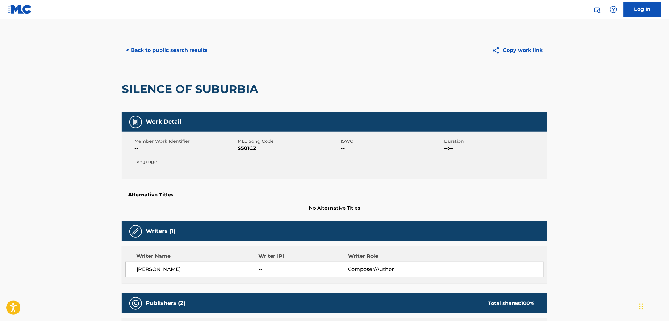
click at [186, 51] on button "< Back to public search results" at bounding box center [167, 50] width 90 height 16
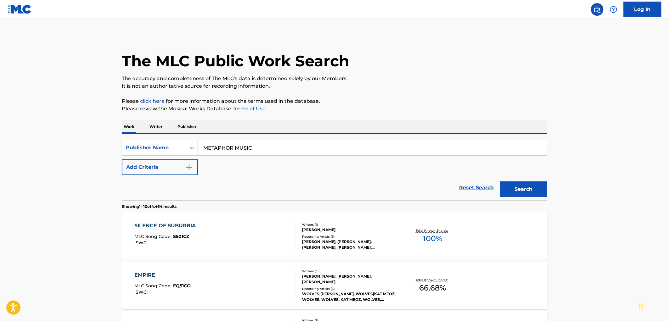
drag, startPoint x: 265, startPoint y: 151, endPoint x: 222, endPoint y: 150, distance: 42.2
click at [176, 149] on div "SearchWithCriteria6907c637-b06f-4ed1-b7cf-c05a97f076e6 Publisher Name METAPHOR …" at bounding box center [334, 148] width 425 height 16
paste input "[PERSON_NAME] PUBLISHING, INC."
drag, startPoint x: 258, startPoint y: 149, endPoint x: 376, endPoint y: 151, distance: 117.7
click at [376, 151] on input "[PERSON_NAME] PUBLISHING, INC." at bounding box center [372, 147] width 349 height 15
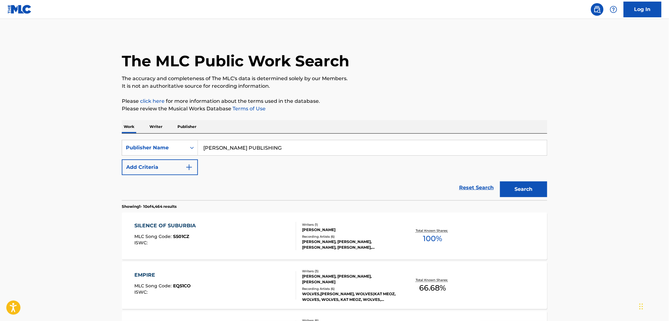
type input "[PERSON_NAME] PUBLISHING"
click at [500, 182] on button "Search" at bounding box center [523, 190] width 47 height 16
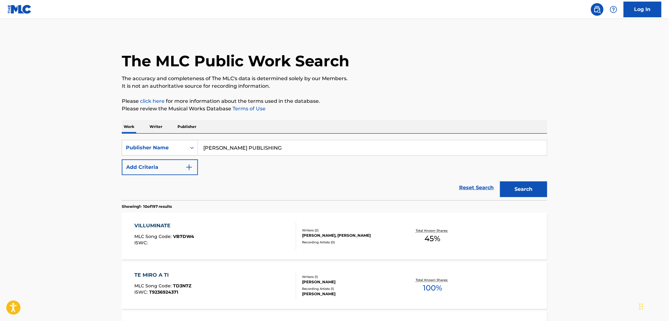
click at [181, 233] on div "VILLUMINATE MLC Song Code : VB7DW4 ISWC :" at bounding box center [165, 236] width 60 height 28
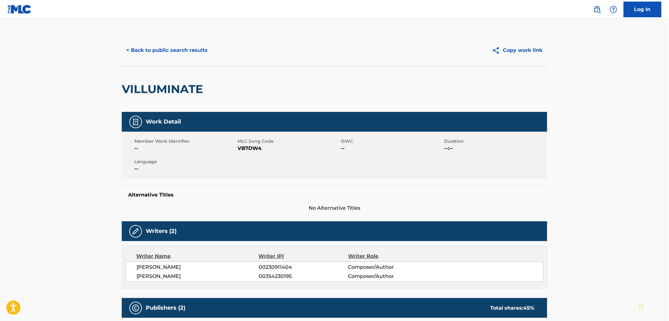
click at [180, 51] on button "< Back to public search results" at bounding box center [167, 50] width 90 height 16
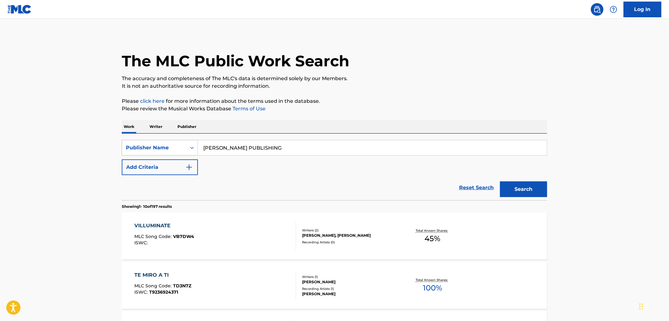
drag, startPoint x: 266, startPoint y: 151, endPoint x: 144, endPoint y: 146, distance: 121.8
click at [140, 146] on div "SearchWithCriteria6907c637-b06f-4ed1-b7cf-c05a97f076e6 Publisher Name [PERSON_N…" at bounding box center [334, 148] width 425 height 16
paste input "DELTA MILL MUSIC"
type input "DELTA MILL MUSIC"
click at [513, 192] on button "Search" at bounding box center [523, 190] width 47 height 16
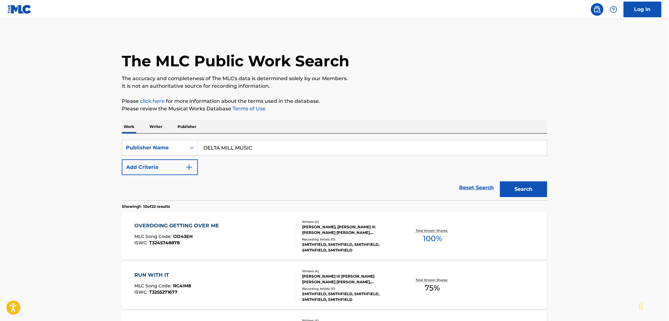
click at [192, 238] on div "MLC Song Code : OD43EH" at bounding box center [179, 237] width 88 height 6
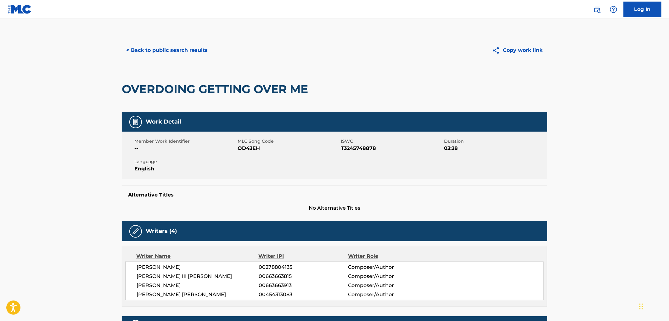
click at [184, 46] on button "< Back to public search results" at bounding box center [167, 50] width 90 height 16
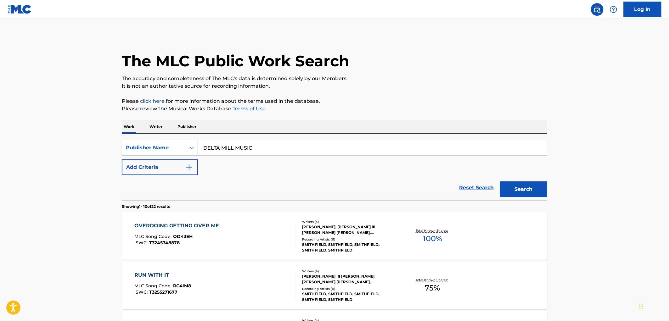
drag, startPoint x: 231, startPoint y: 147, endPoint x: 208, endPoint y: 147, distance: 23.3
click at [208, 147] on input "DELTA MILL MUSIC" at bounding box center [372, 147] width 349 height 15
drag, startPoint x: 214, startPoint y: 148, endPoint x: 280, endPoint y: 152, distance: 66.2
click at [280, 152] on input "DELTA MILL MUSIC" at bounding box center [372, 147] width 349 height 15
paste input "NOT THE BACON SONGS"
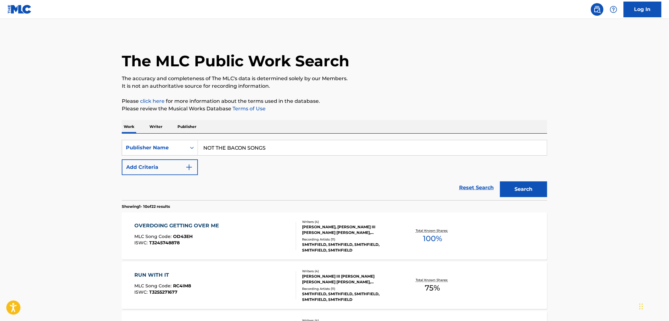
type input "NOT THE BACON SONGS"
click at [543, 188] on button "Search" at bounding box center [523, 190] width 47 height 16
click at [190, 237] on span "OD43EH" at bounding box center [183, 237] width 20 height 6
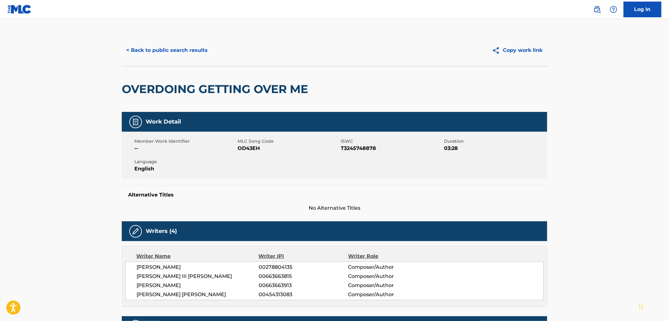
click at [177, 53] on button "< Back to public search results" at bounding box center [167, 50] width 90 height 16
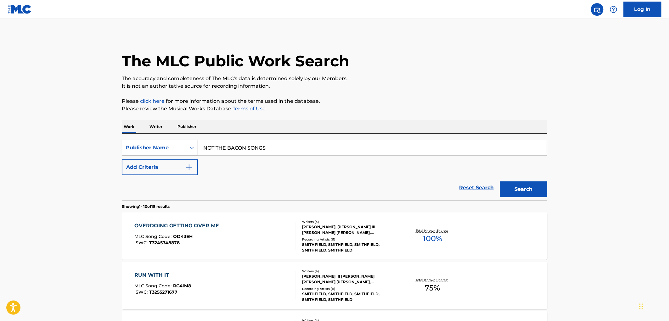
drag, startPoint x: 266, startPoint y: 150, endPoint x: 256, endPoint y: 142, distance: 13.0
click at [183, 153] on div "SearchWithCriteria6907c637-b06f-4ed1-b7cf-c05a97f076e6 Publisher Name NOT THE B…" at bounding box center [334, 148] width 425 height 16
paste input "BREEZE 1234 MUSIC"
type input "BREEZE 1234 MUSIC"
click at [510, 189] on button "Search" at bounding box center [523, 190] width 47 height 16
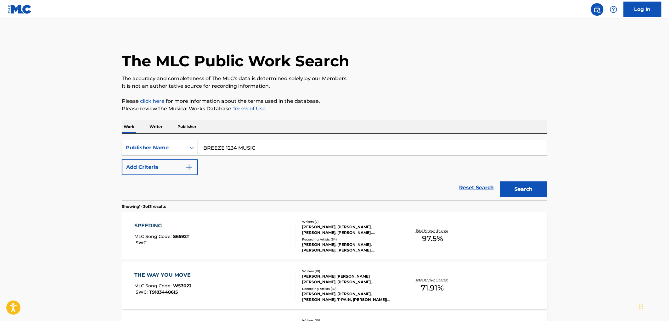
click at [184, 235] on span "S6592T" at bounding box center [181, 237] width 16 height 6
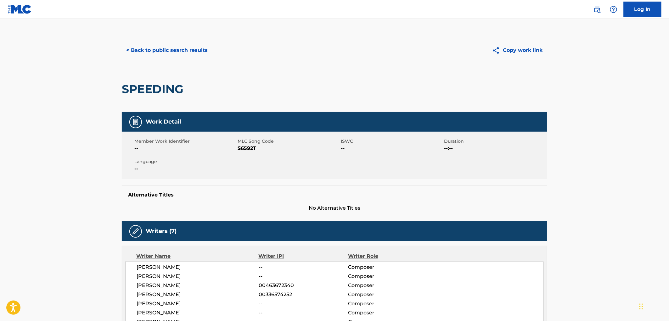
click at [185, 47] on button "< Back to public search results" at bounding box center [167, 50] width 90 height 16
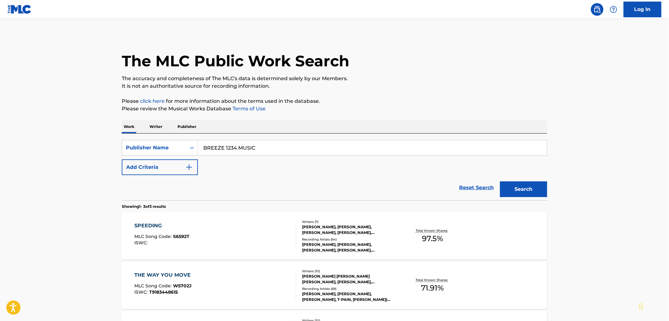
drag, startPoint x: 276, startPoint y: 150, endPoint x: 238, endPoint y: 155, distance: 38.1
click at [169, 154] on div "SearchWithCriteria6907c637-b06f-4ed1-b7cf-c05a97f076e6 Publisher Name BREEZE 12…" at bounding box center [334, 148] width 425 height 16
paste input "NEXT CITY CORP"
type input "NEXT CITY CORP"
click at [517, 187] on button "Search" at bounding box center [523, 190] width 47 height 16
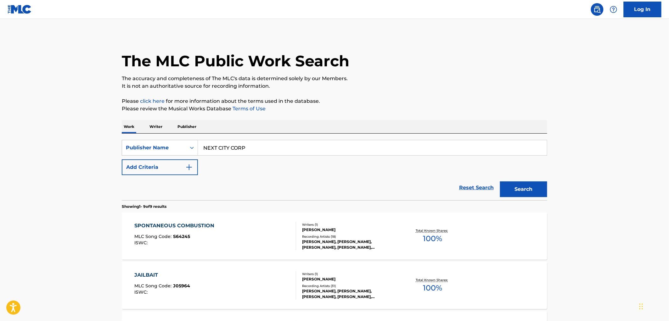
click at [177, 238] on span "S64245" at bounding box center [181, 237] width 17 height 6
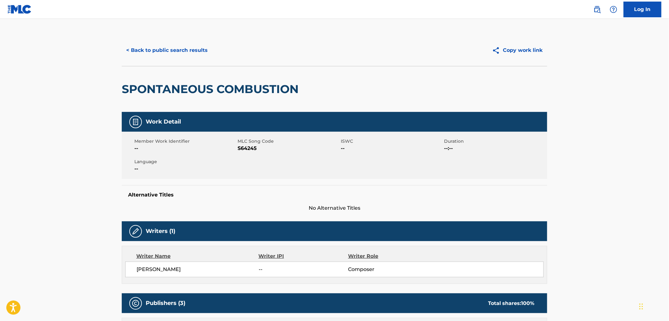
click at [171, 61] on div "< Back to public search results Copy work link" at bounding box center [334, 50] width 425 height 31
click at [170, 51] on button "< Back to public search results" at bounding box center [167, 50] width 90 height 16
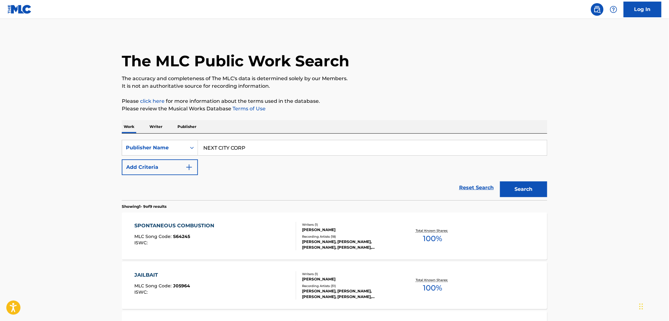
drag, startPoint x: 203, startPoint y: 147, endPoint x: 278, endPoint y: 149, distance: 75.2
click at [279, 149] on input "NEXT CITY CORP" at bounding box center [372, 147] width 349 height 15
paste input "MIKIM MUSIC"
type input "MIKIM MUSIC"
click at [518, 193] on button "Search" at bounding box center [523, 190] width 47 height 16
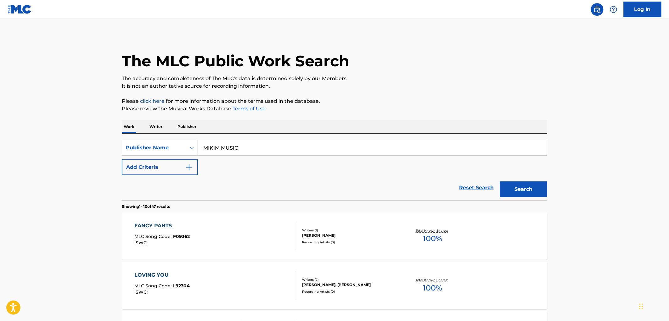
click at [181, 235] on span "F09362" at bounding box center [181, 237] width 17 height 6
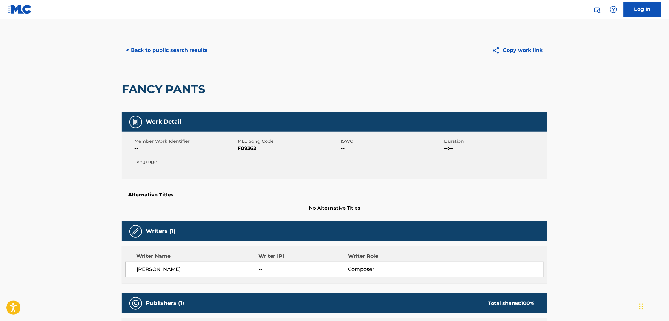
click at [186, 50] on button "< Back to public search results" at bounding box center [167, 50] width 90 height 16
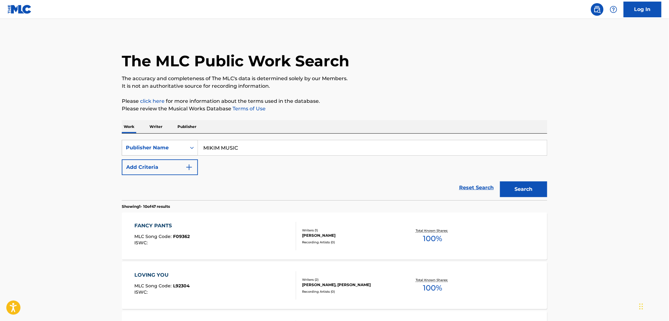
drag, startPoint x: 249, startPoint y: 145, endPoint x: 170, endPoint y: 148, distance: 78.7
click at [151, 146] on div "SearchWithCriteria6907c637-b06f-4ed1-b7cf-c05a97f076e6 Publisher Name [PERSON_N…" at bounding box center [334, 148] width 425 height 16
paste input "LLIONFISH"
type input "MILLIONFISH MUSIC"
click at [526, 190] on button "Search" at bounding box center [523, 190] width 47 height 16
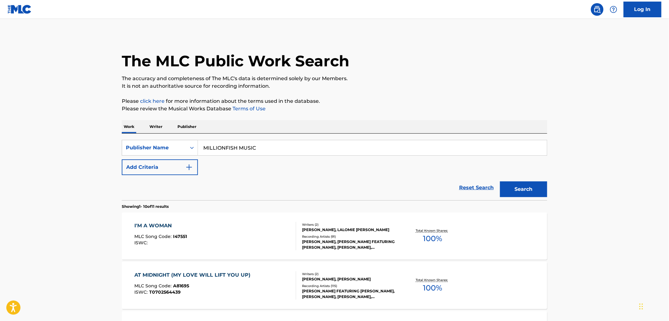
click at [183, 239] on div "MLC Song Code : I47551" at bounding box center [161, 237] width 53 height 6
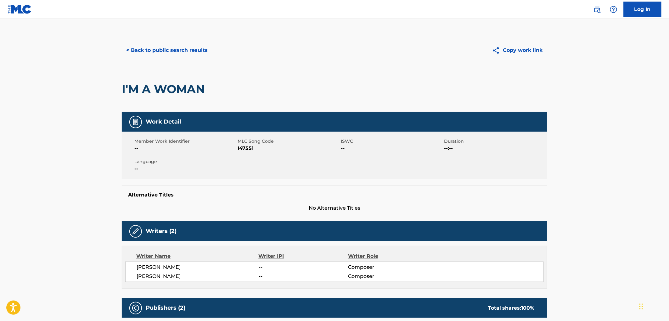
click at [171, 50] on button "< Back to public search results" at bounding box center [167, 50] width 90 height 16
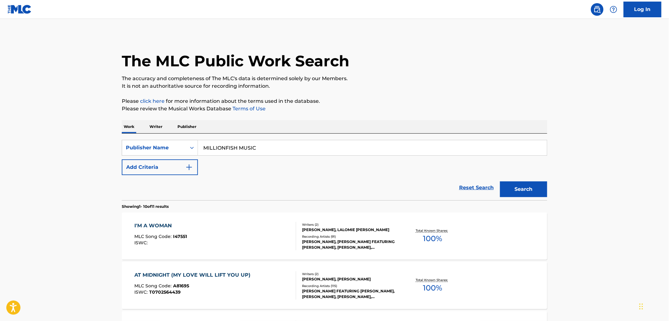
drag, startPoint x: 204, startPoint y: 148, endPoint x: 260, endPoint y: 149, distance: 55.4
click at [260, 149] on input "MILLIONFISH MUSIC" at bounding box center [372, 147] width 349 height 15
paste input "SAY WHO"
type input "SAY WHO MUSIC"
click at [526, 187] on button "Search" at bounding box center [523, 190] width 47 height 16
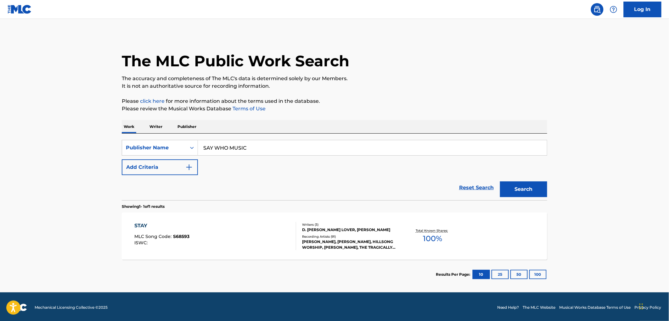
click at [180, 237] on div "STAY MLC Song Code : S68593 ISWC : Writers ( 3 ) D. [PERSON_NAME] LOVER, [PERSO…" at bounding box center [334, 236] width 425 height 47
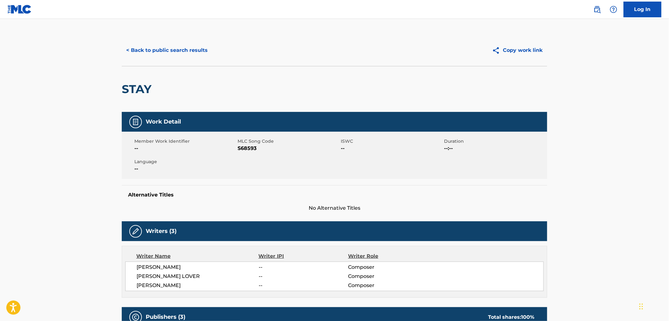
click at [159, 46] on button "< Back to public search results" at bounding box center [167, 50] width 90 height 16
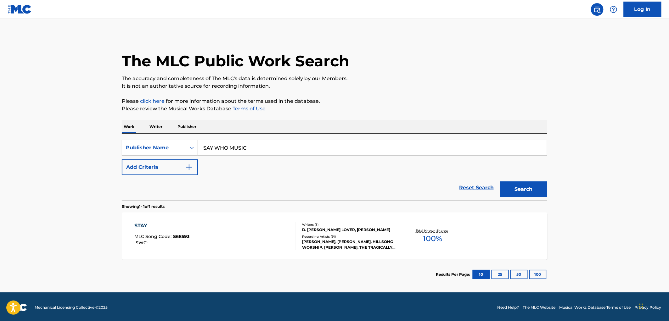
click at [205, 151] on input "SAY WHO MUSIC" at bounding box center [372, 147] width 349 height 15
drag, startPoint x: 203, startPoint y: 148, endPoint x: 282, endPoint y: 146, distance: 78.4
click at [282, 146] on input "SAY WHO MUSIC" at bounding box center [372, 147] width 349 height 15
paste input "[PERSON_NAME] D/B/A ANODE"
type input "[PERSON_NAME] D/B/A ANODE MUSIC"
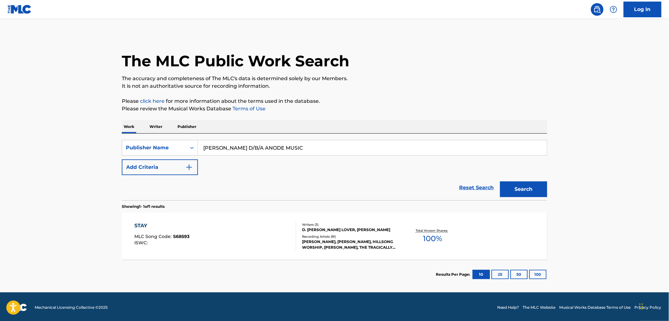
click at [533, 191] on button "Search" at bounding box center [523, 190] width 47 height 16
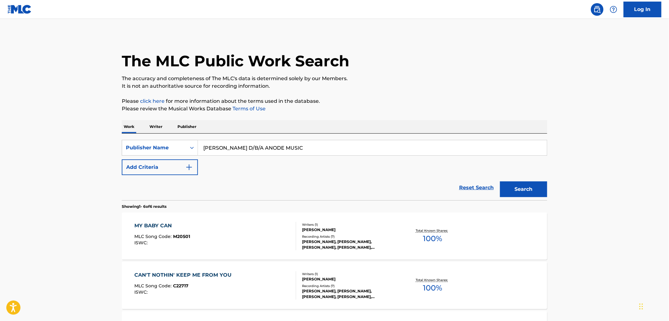
click at [181, 239] on div "MLC Song Code : M20501" at bounding box center [163, 237] width 56 height 6
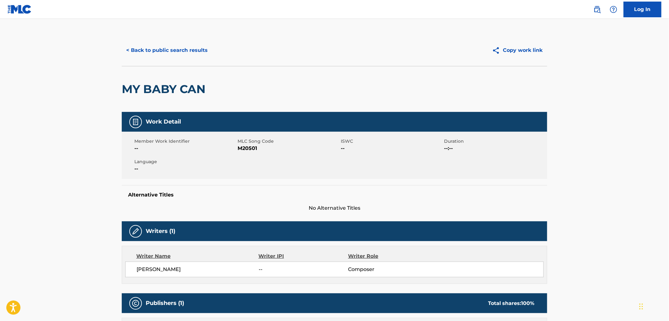
click at [180, 49] on button "< Back to public search results" at bounding box center [167, 50] width 90 height 16
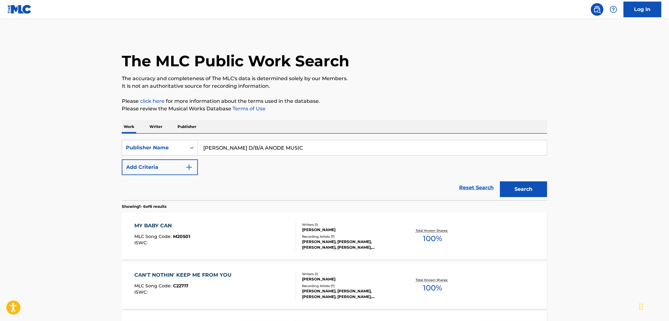
drag, startPoint x: 203, startPoint y: 147, endPoint x: 326, endPoint y: 149, distance: 123.3
click at [326, 149] on input "[PERSON_NAME] D/B/A ANODE MUSIC" at bounding box center [372, 147] width 349 height 15
click at [536, 192] on button "Search" at bounding box center [523, 190] width 47 height 16
click at [190, 237] on div "MY BABY CAN MLC Song Code : M20501 ISWC :" at bounding box center [216, 236] width 162 height 28
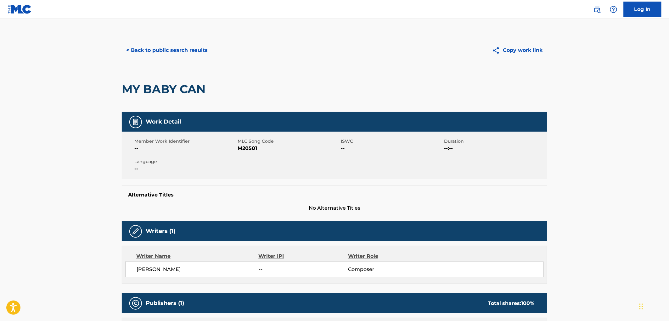
click at [160, 46] on button "< Back to public search results" at bounding box center [167, 50] width 90 height 16
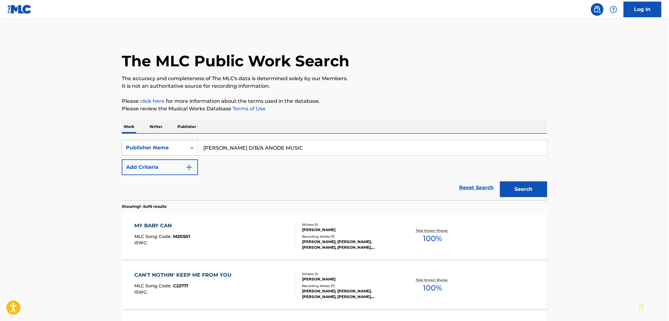
drag, startPoint x: 332, startPoint y: 148, endPoint x: 185, endPoint y: 147, distance: 147.5
click at [185, 147] on div "SearchWithCriteria6907c637-b06f-4ed1-b7cf-c05a97f076e6 Publisher Name [PERSON_N…" at bounding box center [334, 148] width 425 height 16
paste input "MEOW BABY"
type input "MEOW BABY MUSIC"
click at [519, 187] on button "Search" at bounding box center [523, 190] width 47 height 16
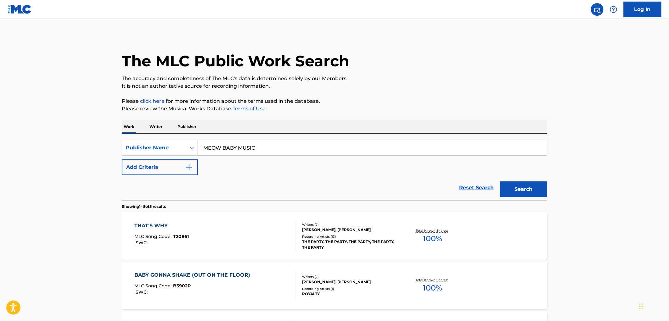
click at [182, 240] on div "MLC Song Code : T20861" at bounding box center [162, 237] width 54 height 6
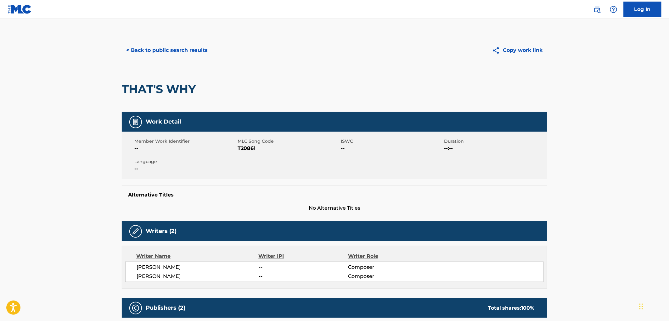
click at [168, 52] on button "< Back to public search results" at bounding box center [167, 50] width 90 height 16
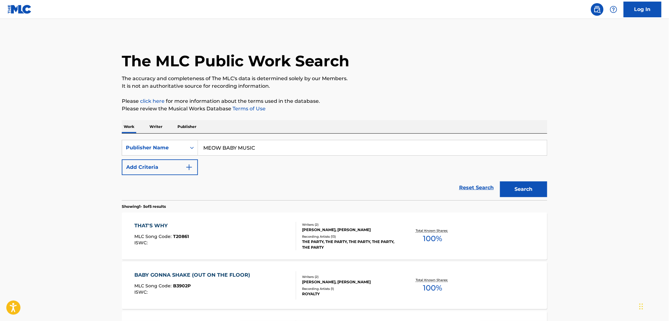
drag, startPoint x: 263, startPoint y: 142, endPoint x: 199, endPoint y: 146, distance: 63.3
click at [180, 145] on div "SearchWithCriteria6907c637-b06f-4ed1-b7cf-c05a97f076e6 Publisher Name MEOW BABY…" at bounding box center [334, 148] width 425 height 16
paste input "ANNJEA"
type input "ANNJEA MUSIC"
click at [520, 189] on button "Search" at bounding box center [523, 190] width 47 height 16
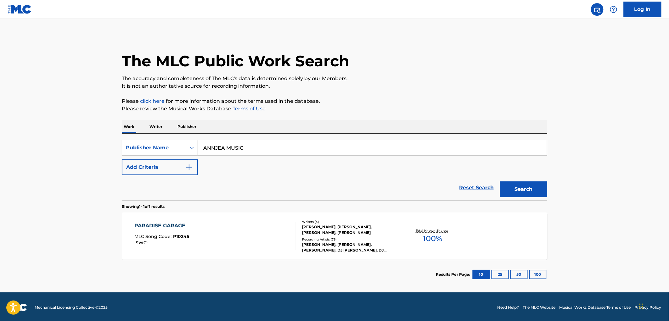
click at [180, 236] on span "P10245" at bounding box center [181, 237] width 16 height 6
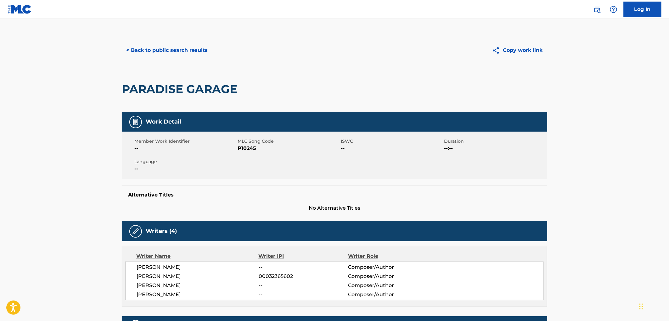
click at [193, 55] on button "< Back to public search results" at bounding box center [167, 50] width 90 height 16
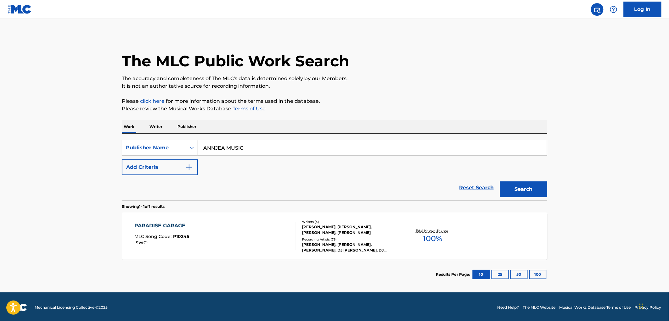
drag, startPoint x: 244, startPoint y: 150, endPoint x: 199, endPoint y: 150, distance: 45.0
click at [199, 150] on input "ANNJEA MUSIC" at bounding box center [372, 147] width 349 height 15
paste input "[PERSON_NAME]"
type input "[PERSON_NAME] MUSIC"
click at [528, 193] on button "Search" at bounding box center [523, 190] width 47 height 16
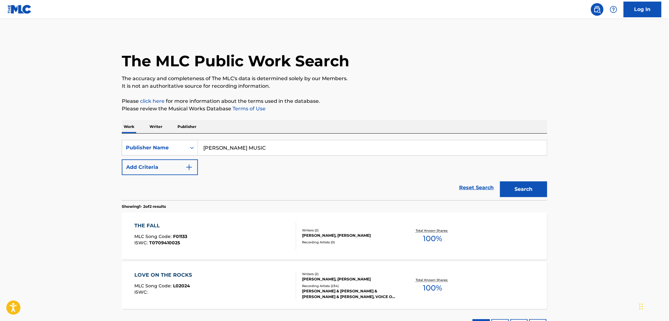
click at [179, 235] on span "F01133" at bounding box center [180, 237] width 14 height 6
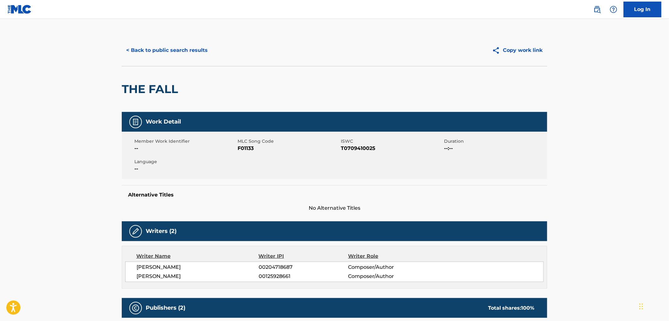
click at [178, 52] on button "< Back to public search results" at bounding box center [167, 50] width 90 height 16
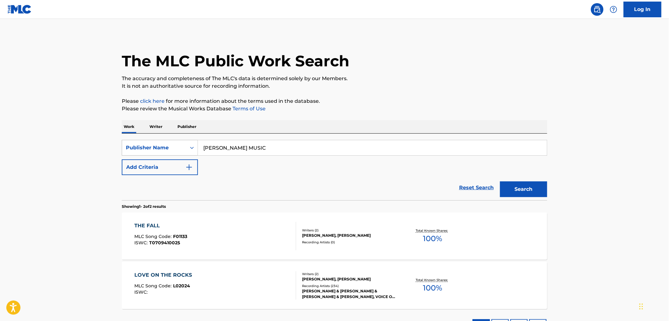
drag, startPoint x: 279, startPoint y: 149, endPoint x: 184, endPoint y: 149, distance: 95.3
click at [172, 149] on div "SearchWithCriteria6907c637-b06f-4ed1-b7cf-c05a97f076e6 Publisher Name [PERSON_N…" at bounding box center [334, 148] width 425 height 16
paste input "K [PERSON_NAME]"
type input "[PERSON_NAME] MUSIC"
click at [518, 184] on button "Search" at bounding box center [523, 190] width 47 height 16
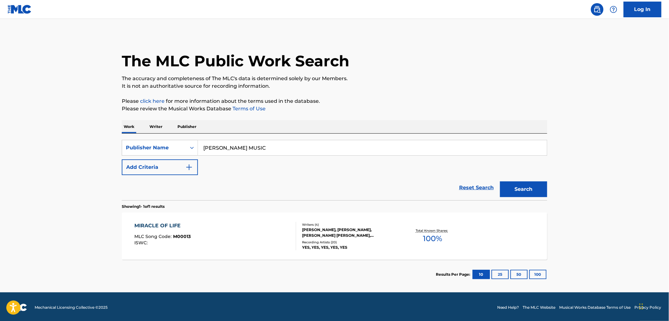
click at [182, 239] on div "MLC Song Code : M00013" at bounding box center [163, 237] width 56 height 6
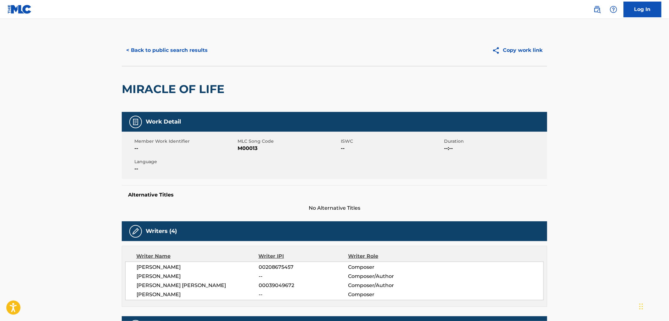
click at [184, 52] on button "< Back to public search results" at bounding box center [167, 50] width 90 height 16
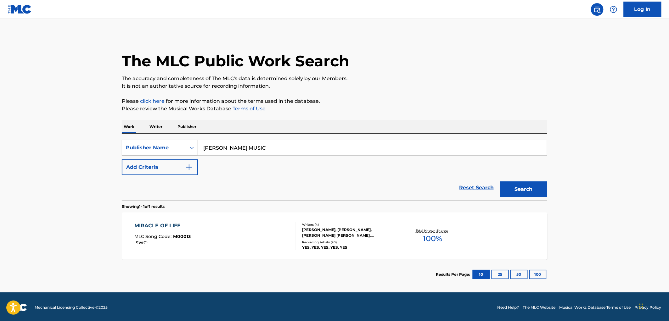
drag, startPoint x: 165, startPoint y: 145, endPoint x: 186, endPoint y: 148, distance: 21.5
click at [163, 145] on div "SearchWithCriteria6907c637-b06f-4ed1-b7cf-c05a97f076e6 Publisher Name [PERSON_N…" at bounding box center [334, 148] width 425 height 16
paste input "YON MUSIC COMPANY"
type input "[PERSON_NAME] MUSIC COMPANY"
drag, startPoint x: 530, startPoint y: 188, endPoint x: 667, endPoint y: 204, distance: 137.4
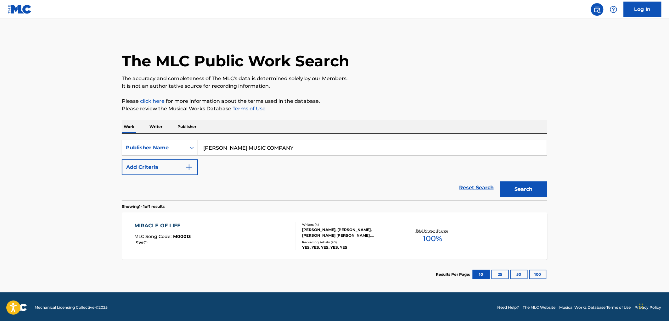
click at [530, 188] on button "Search" at bounding box center [523, 190] width 47 height 16
click at [184, 237] on span "S46430" at bounding box center [182, 237] width 18 height 6
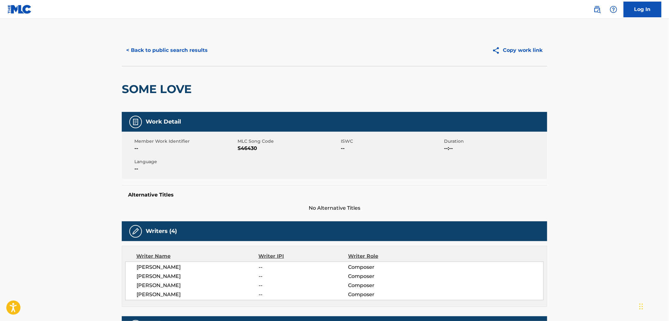
click at [172, 50] on button "< Back to public search results" at bounding box center [167, 50] width 90 height 16
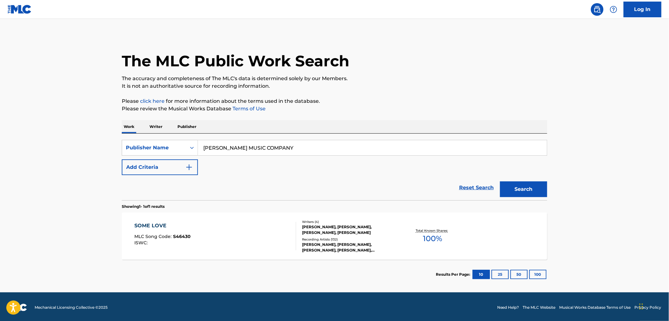
drag, startPoint x: 277, startPoint y: 148, endPoint x: 215, endPoint y: 148, distance: 61.3
click at [199, 150] on input "[PERSON_NAME] MUSIC COMPANY" at bounding box center [372, 147] width 349 height 15
paste input "[PERSON_NAME] EL-[PERSON_NAME] PUB DESIGNEE"
type input "[PERSON_NAME] EL-[PERSON_NAME] PUB DESIGNEE"
click at [531, 191] on button "Search" at bounding box center [523, 190] width 47 height 16
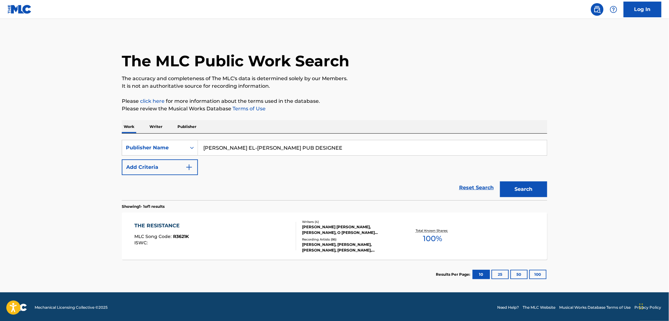
click at [184, 232] on div "THE RESISTANCE MLC Song Code : R3621K ISWC :" at bounding box center [162, 236] width 54 height 28
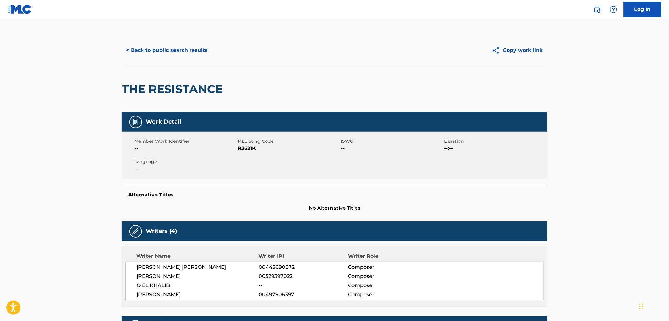
click at [188, 45] on button "< Back to public search results" at bounding box center [167, 50] width 90 height 16
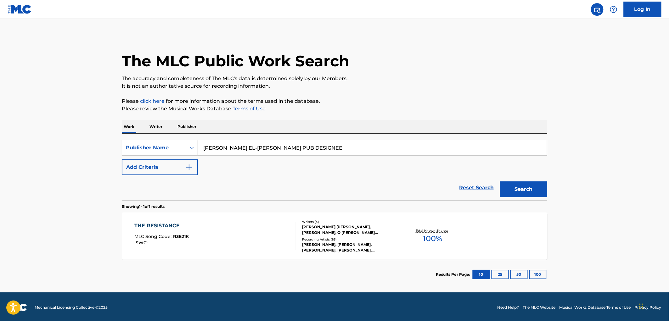
drag, startPoint x: 296, startPoint y: 150, endPoint x: 227, endPoint y: 148, distance: 69.2
click at [200, 148] on input "[PERSON_NAME] EL-[PERSON_NAME] PUB DESIGNEE" at bounding box center [372, 147] width 349 height 15
paste input "LOW WALK MUSIC"
type input "LOW WALK MUSIC"
click at [527, 185] on button "Search" at bounding box center [523, 190] width 47 height 16
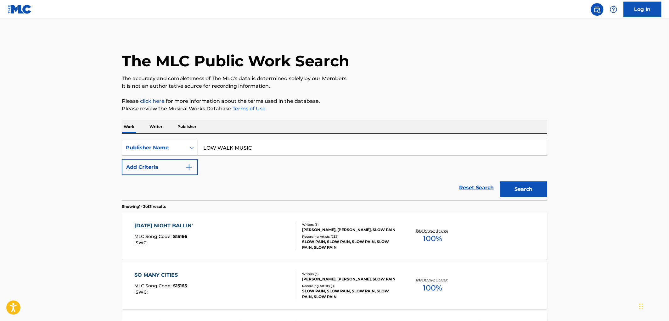
click at [183, 236] on span "S15166" at bounding box center [180, 237] width 14 height 6
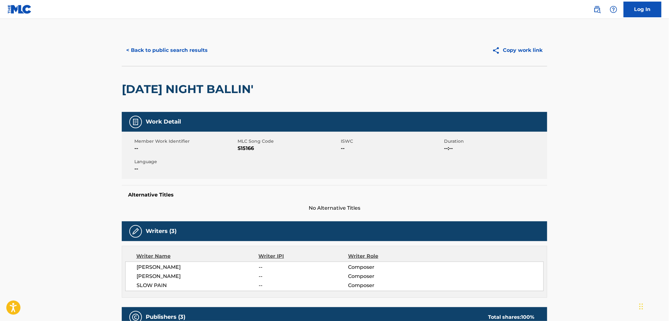
click at [189, 53] on button "< Back to public search results" at bounding box center [167, 50] width 90 height 16
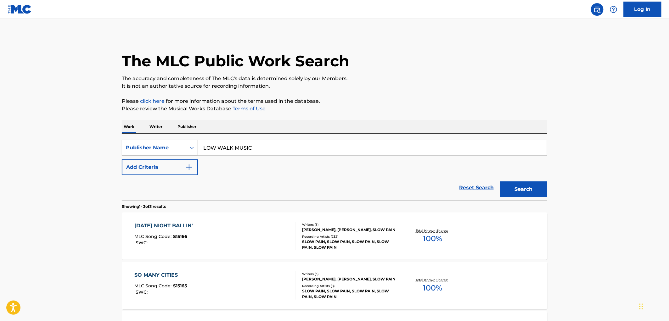
drag, startPoint x: 261, startPoint y: 146, endPoint x: 168, endPoint y: 150, distance: 93.5
click at [166, 150] on div "SearchWithCriteria6907c637-b06f-4ed1-b7cf-c05a97f076e6 Publisher Name LOW WALK …" at bounding box center [334, 148] width 425 height 16
paste input "NUBOIS"
type input "NUBOIS MUSIC"
click at [529, 194] on button "Search" at bounding box center [523, 190] width 47 height 16
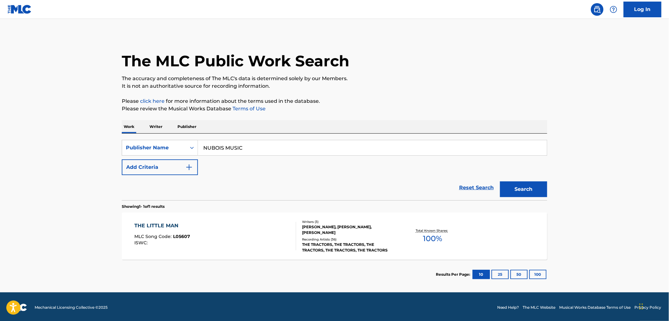
click at [182, 238] on span "L05607" at bounding box center [181, 237] width 17 height 6
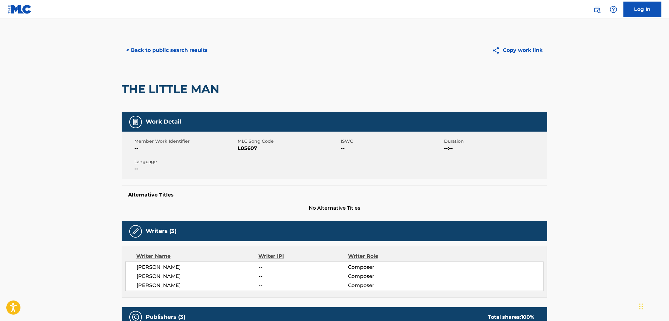
click at [170, 55] on button "< Back to public search results" at bounding box center [167, 50] width 90 height 16
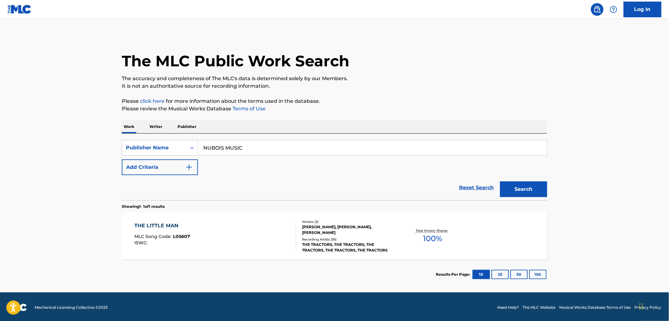
drag, startPoint x: 213, startPoint y: 147, endPoint x: 280, endPoint y: 150, distance: 67.0
click at [280, 150] on input "NUBOIS MUSIC" at bounding box center [372, 147] width 349 height 15
paste input "LIFE IS A BITCH"
type input "LIFE IS A BITCH"
click at [511, 190] on button "Search" at bounding box center [523, 190] width 47 height 16
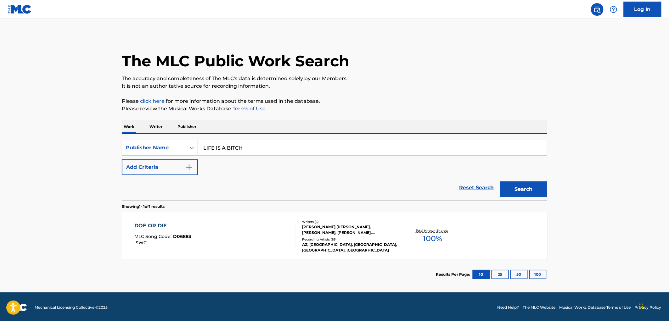
click at [184, 236] on span "D06883" at bounding box center [182, 237] width 18 height 6
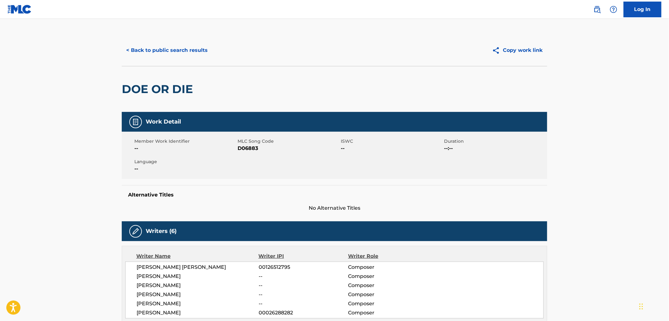
click at [154, 44] on button "< Back to public search results" at bounding box center [167, 50] width 90 height 16
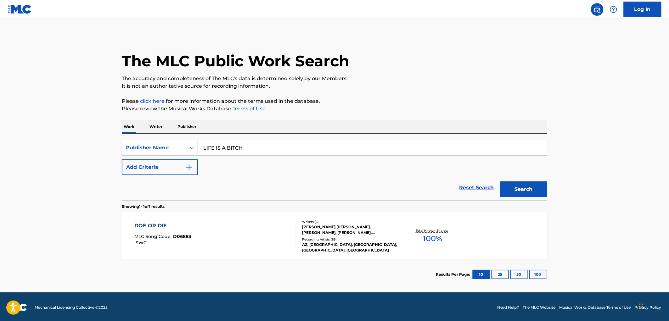
drag, startPoint x: 225, startPoint y: 147, endPoint x: 205, endPoint y: 148, distance: 20.5
click at [196, 148] on div "SearchWithCriteria6907c637-b06f-4ed1-b7cf-c05a97f076e6 Publisher Name LIFE IS A…" at bounding box center [334, 148] width 425 height 16
drag, startPoint x: 249, startPoint y: 150, endPoint x: 187, endPoint y: 148, distance: 62.6
click at [187, 148] on div "SearchWithCriteria6907c637-b06f-4ed1-b7cf-c05a97f076e6 Publisher Name LIFE IS A…" at bounding box center [334, 148] width 425 height 16
paste input "MAGIC PUBLISHING"
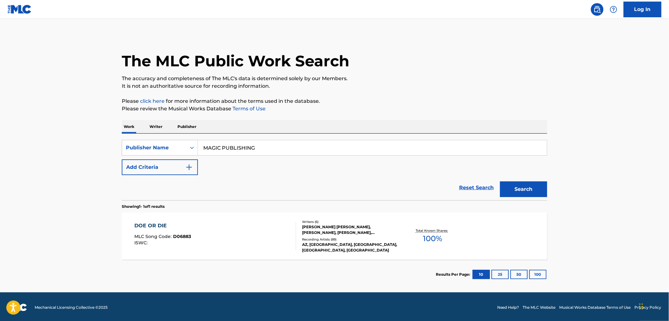
type input "MAGIC PUBLISHING"
click at [525, 189] on button "Search" at bounding box center [523, 190] width 47 height 16
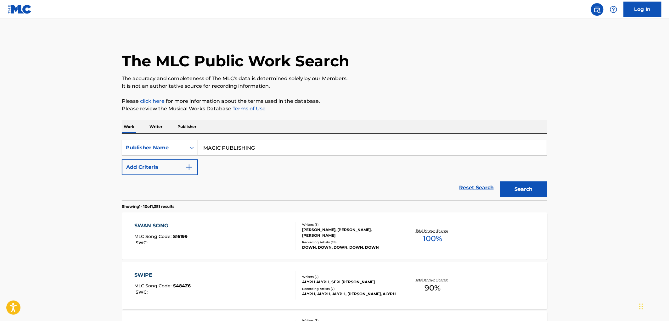
click at [181, 237] on span "S16199" at bounding box center [180, 237] width 14 height 6
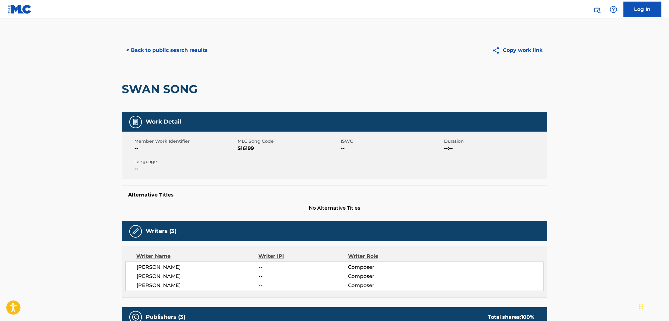
click at [173, 54] on button "< Back to public search results" at bounding box center [167, 50] width 90 height 16
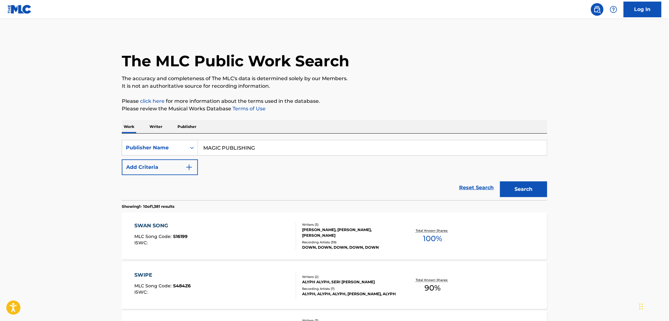
drag, startPoint x: 202, startPoint y: 147, endPoint x: 254, endPoint y: 151, distance: 51.7
click at [254, 151] on input "MAGIC PUBLISHING" at bounding box center [372, 147] width 349 height 15
paste input "LITTLE [PERSON_NAME][DEMOGRAPHIC_DATA] RIFFS"
type input "LITTLE [PERSON_NAME][DEMOGRAPHIC_DATA] RIFFS"
click at [527, 188] on button "Search" at bounding box center [523, 190] width 47 height 16
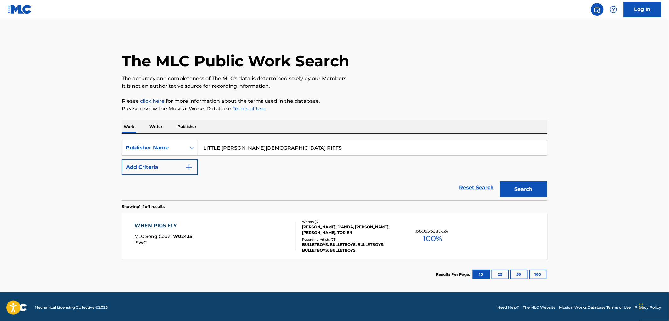
click at [191, 239] on div "MLC Song Code : W02435" at bounding box center [164, 237] width 58 height 6
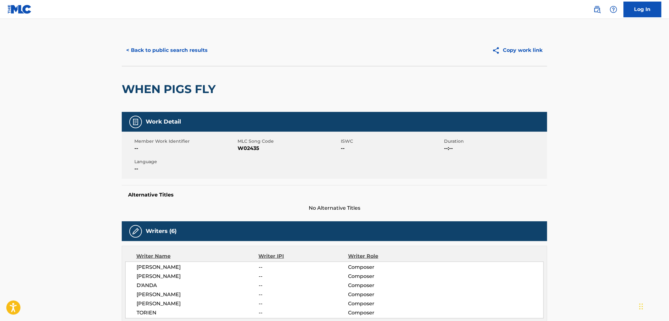
click at [189, 51] on button "< Back to public search results" at bounding box center [167, 50] width 90 height 16
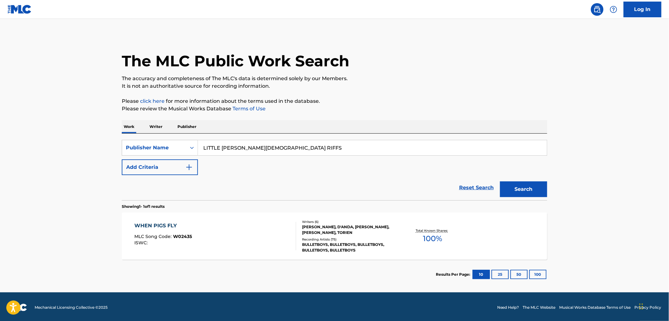
drag, startPoint x: 290, startPoint y: 148, endPoint x: 226, endPoint y: 146, distance: 64.2
click at [165, 149] on div "SearchWithCriteria6907c637-b06f-4ed1-b7cf-c05a97f076e6 Publisher Name LITTLE [P…" at bounding box center [334, 148] width 425 height 16
paste input "[PERSON_NAME] ENTERTAINMENT CORP"
click at [516, 178] on div "Search" at bounding box center [522, 187] width 50 height 25
click at [521, 187] on button "Search" at bounding box center [523, 190] width 47 height 16
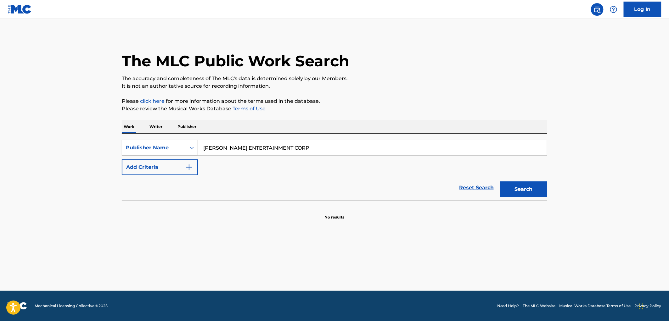
drag, startPoint x: 301, startPoint y: 147, endPoint x: 175, endPoint y: 148, distance: 126.2
click at [175, 148] on div "SearchWithCriteria6907c637-b06f-4ed1-b7cf-c05a97f076e6 Publisher Name [PERSON_N…" at bounding box center [334, 148] width 425 height 16
paste input "MECAN MUSIC PUBLISHING"
type input "MECAN MUSIC PUBLISHING"
click at [529, 184] on button "Search" at bounding box center [523, 190] width 47 height 16
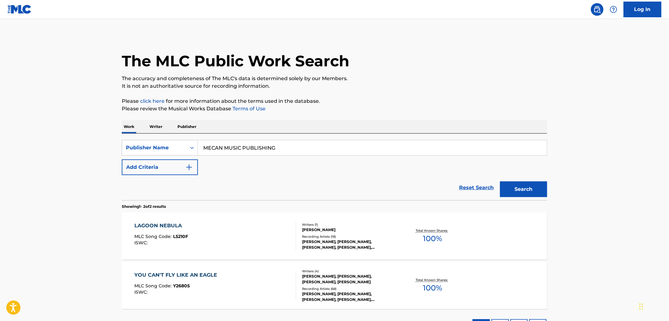
click at [187, 236] on span "L5210F" at bounding box center [180, 237] width 15 height 6
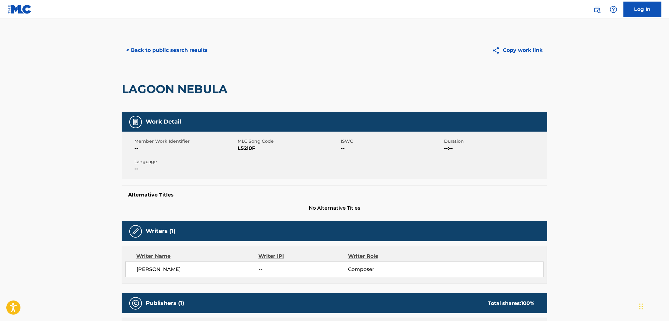
click at [197, 57] on button "< Back to public search results" at bounding box center [167, 50] width 90 height 16
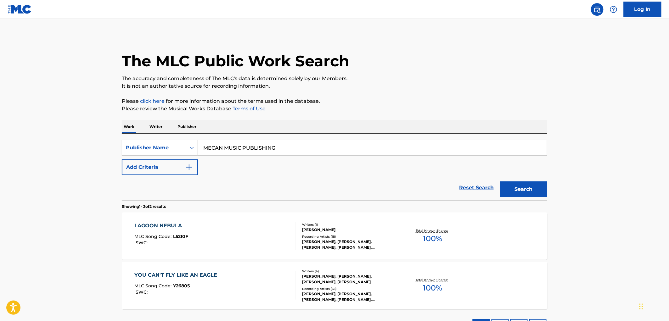
drag, startPoint x: 274, startPoint y: 151, endPoint x: 232, endPoint y: 153, distance: 42.2
click at [211, 148] on input "MECAN MUSIC PUBLISHING" at bounding box center [372, 147] width 349 height 15
drag, startPoint x: 205, startPoint y: 148, endPoint x: 326, endPoint y: 156, distance: 121.3
click at [326, 156] on div "SearchWithCriteria6907c637-b06f-4ed1-b7cf-c05a97f076e6 Publisher Name MECAN MUS…" at bounding box center [334, 157] width 425 height 35
paste input "[PERSON_NAME] MUSIC"
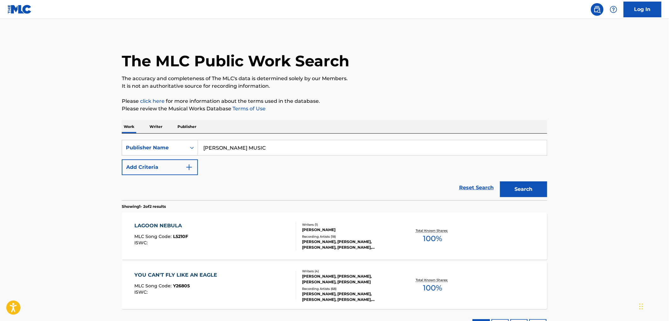
type input "[PERSON_NAME] MUSIC"
click at [518, 188] on button "Search" at bounding box center [523, 190] width 47 height 16
click at [178, 239] on div "MLC Song Code : CH8Q05" at bounding box center [185, 237] width 100 height 6
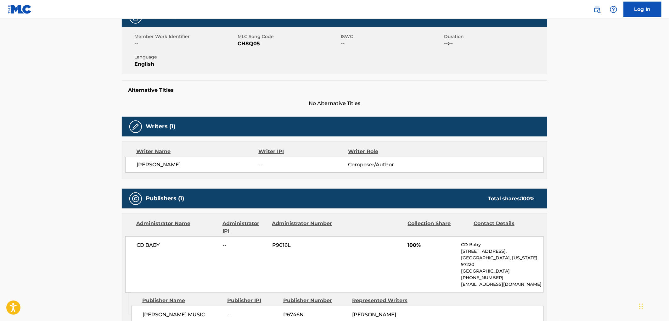
scroll to position [140, 0]
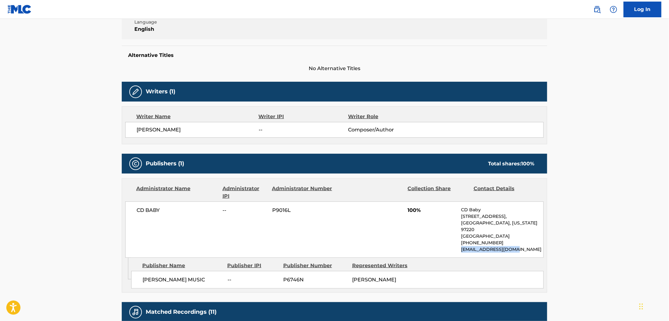
drag, startPoint x: 514, startPoint y: 250, endPoint x: 462, endPoint y: 252, distance: 51.9
click at [450, 251] on div "CD BABY -- P9016L 100% CD Baby [STREET_ADDRESS][US_STATE] [PHONE_NUMBER] [EMAIL…" at bounding box center [334, 230] width 418 height 56
drag, startPoint x: 517, startPoint y: 250, endPoint x: 461, endPoint y: 250, distance: 56.9
click at [461, 250] on div "CD BABY -- P9016L 100% CD Baby [STREET_ADDRESS][US_STATE] [PHONE_NUMBER] [EMAIL…" at bounding box center [334, 230] width 418 height 56
copy p "[EMAIL_ADDRESS][DOMAIN_NAME]"
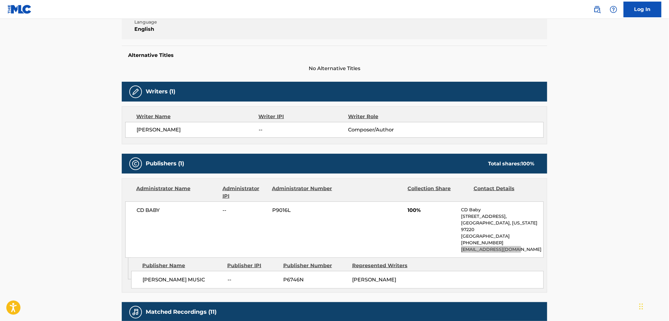
scroll to position [0, 0]
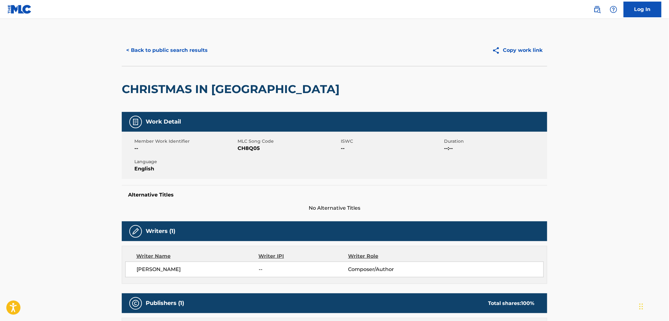
click at [180, 48] on button "< Back to public search results" at bounding box center [167, 50] width 90 height 16
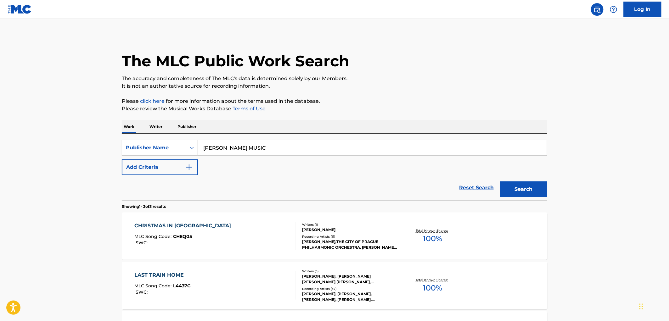
drag, startPoint x: 260, startPoint y: 142, endPoint x: 163, endPoint y: 156, distance: 98.8
click at [154, 154] on div "SearchWithCriteria6907c637-b06f-4ed1-b7cf-c05a97f076e6 Publisher Name [PERSON_N…" at bounding box center [334, 148] width 425 height 16
paste input "[PERSON_NAME]"
type input "[PERSON_NAME] MUSIC"
click at [521, 189] on button "Search" at bounding box center [523, 190] width 47 height 16
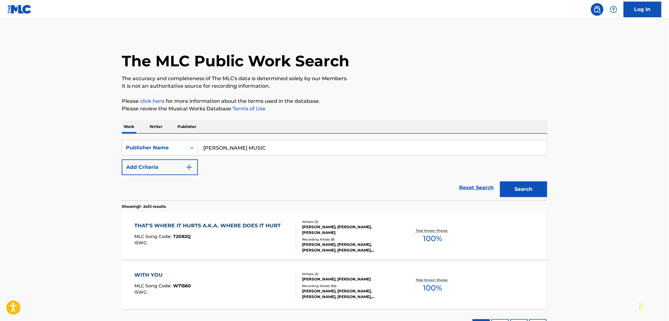
click at [188, 237] on span "T2082Q" at bounding box center [182, 237] width 18 height 6
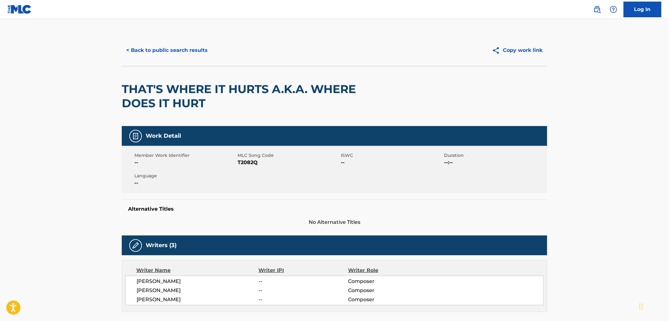
click at [187, 53] on button "< Back to public search results" at bounding box center [167, 50] width 90 height 16
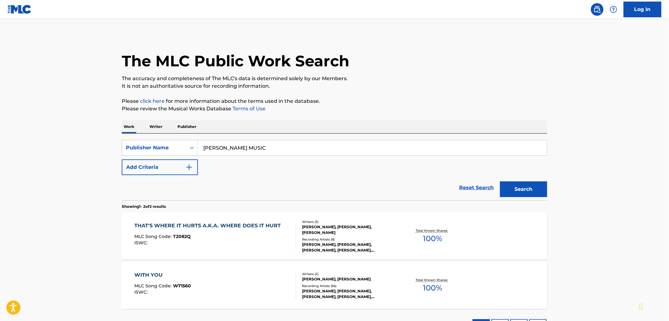
drag, startPoint x: 235, startPoint y: 149, endPoint x: 202, endPoint y: 148, distance: 32.7
click at [202, 148] on input "[PERSON_NAME] MUSIC" at bounding box center [372, 147] width 349 height 15
paste input "[PERSON_NAME]"
click at [511, 187] on button "Search" at bounding box center [523, 190] width 47 height 16
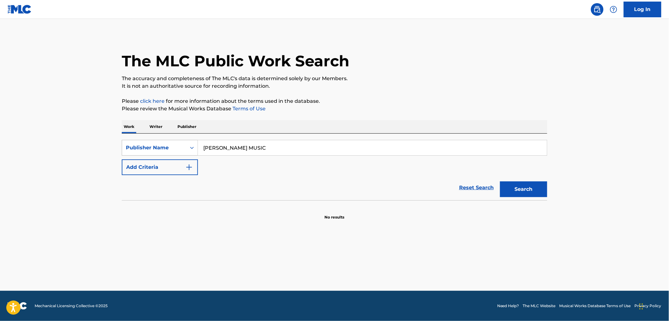
drag, startPoint x: 257, startPoint y: 147, endPoint x: 172, endPoint y: 149, distance: 84.7
click at [172, 149] on div "SearchWithCriteria6907c637-b06f-4ed1-b7cf-c05a97f076e6 Publisher Name [PERSON_N…" at bounding box center [334, 148] width 425 height 16
paste input "GLE"
type input "MIGLE MUSIC"
click at [523, 187] on button "Search" at bounding box center [523, 190] width 47 height 16
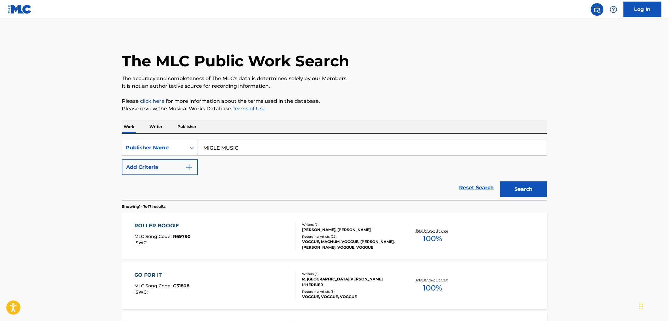
click at [180, 241] on div "ISWC :" at bounding box center [163, 243] width 56 height 5
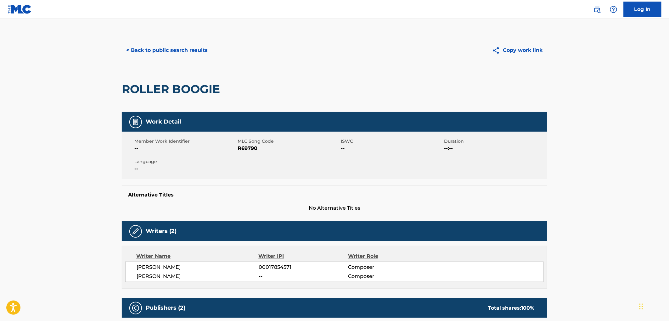
click at [172, 51] on button "< Back to public search results" at bounding box center [167, 50] width 90 height 16
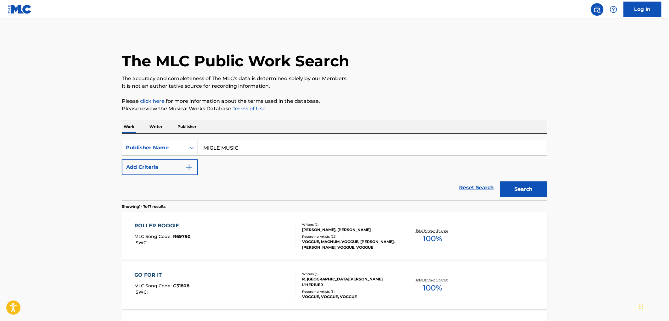
drag, startPoint x: 204, startPoint y: 147, endPoint x: 252, endPoint y: 152, distance: 48.7
click at [252, 152] on input "MIGLE MUSIC" at bounding box center [372, 147] width 349 height 15
paste input "STIP"
type input "STIP MUSIC"
click at [532, 187] on button "Search" at bounding box center [523, 190] width 47 height 16
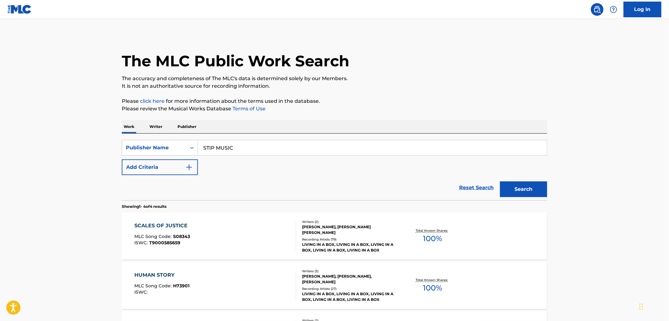
click at [190, 233] on div "SCALES OF JUSTICE MLC Song Code : S08343 ISWC : T9000585659" at bounding box center [216, 236] width 162 height 28
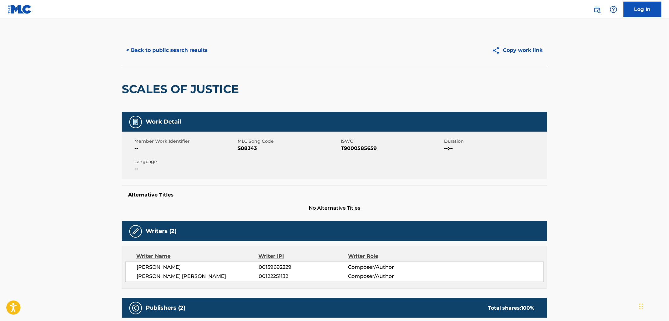
click at [173, 50] on button "< Back to public search results" at bounding box center [167, 50] width 90 height 16
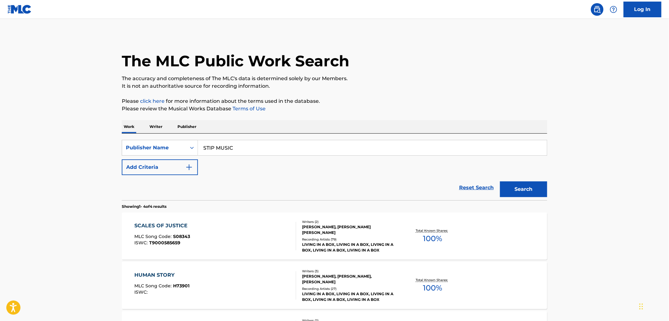
drag, startPoint x: 213, startPoint y: 148, endPoint x: 199, endPoint y: 147, distance: 14.2
click at [199, 147] on input "STIP MUSIC" at bounding box center [372, 147] width 349 height 15
paste input "PANNAL ASH PUBLISHING"
type input "PANNAL ASH PUBLISHING"
click at [517, 184] on button "Search" at bounding box center [523, 190] width 47 height 16
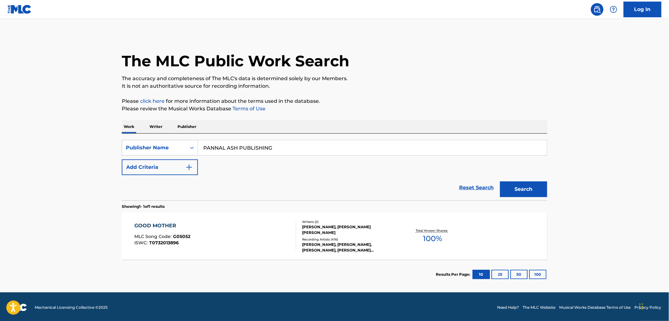
click at [183, 236] on span "G05052" at bounding box center [181, 237] width 17 height 6
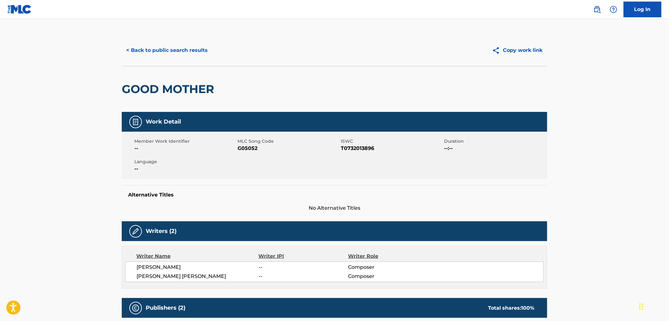
click at [158, 48] on button "< Back to public search results" at bounding box center [167, 50] width 90 height 16
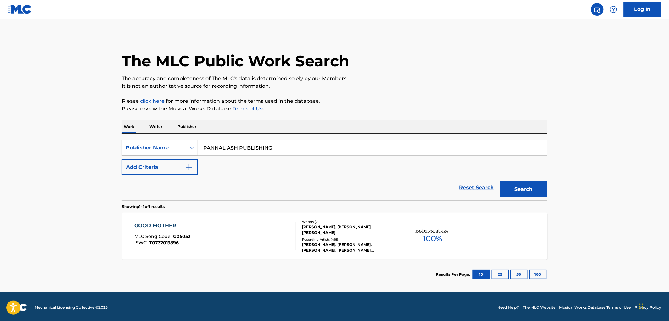
drag, startPoint x: 288, startPoint y: 151, endPoint x: 194, endPoint y: 147, distance: 93.8
click at [193, 147] on div "SearchWithCriteria6907c637-b06f-4ed1-b7cf-c05a97f076e6 Publisher Name PANNAL AS…" at bounding box center [334, 148] width 425 height 16
paste input "KID GLOVE MUSIC"
type input "KID GLOVE MUSIC"
click at [526, 190] on button "Search" at bounding box center [523, 190] width 47 height 16
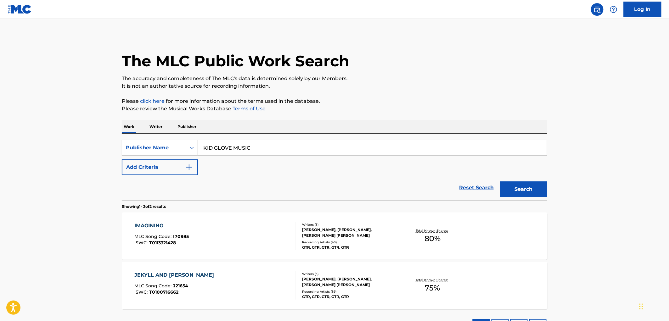
click at [183, 238] on span "I70985" at bounding box center [181, 237] width 16 height 6
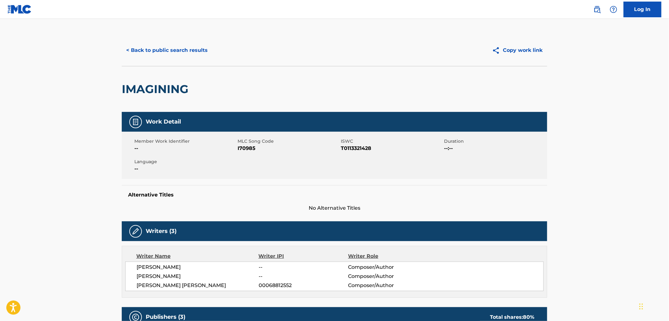
click at [157, 44] on button "< Back to public search results" at bounding box center [167, 50] width 90 height 16
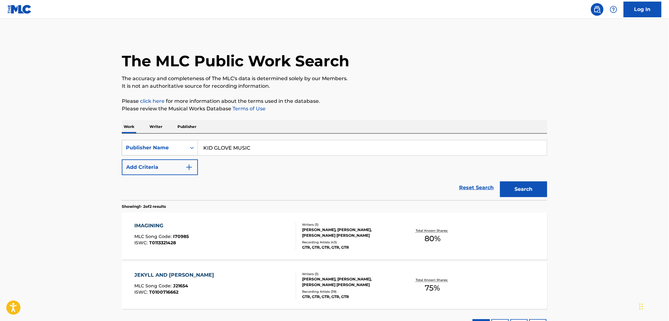
drag, startPoint x: 243, startPoint y: 150, endPoint x: 186, endPoint y: 149, distance: 57.3
click at [186, 149] on div "SearchWithCriteria6907c637-b06f-4ed1-b7cf-c05a97f076e6 Publisher Name KID GLOVE…" at bounding box center [334, 148] width 425 height 16
paste input "[PERSON_NAME] MUSIK"
click at [527, 190] on button "Search" at bounding box center [523, 190] width 47 height 16
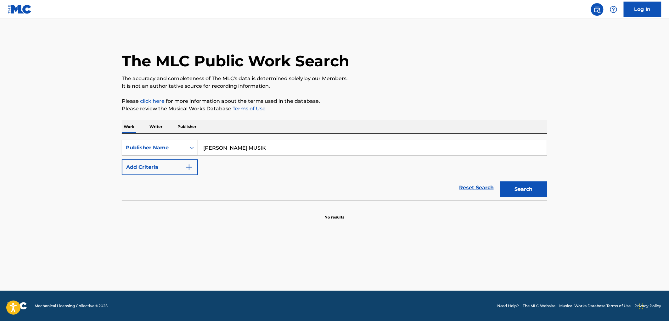
drag, startPoint x: 271, startPoint y: 149, endPoint x: 196, endPoint y: 152, distance: 74.9
click at [189, 151] on div "SearchWithCriteria6907c637-b06f-4ed1-b7cf-c05a97f076e6 Publisher Name [PERSON_N…" at bounding box center [334, 148] width 425 height 16
paste input "MS 802 PUBL."
drag, startPoint x: 221, startPoint y: 149, endPoint x: 258, endPoint y: 151, distance: 36.6
click at [258, 151] on input "MS 802 PUBL." at bounding box center [372, 147] width 349 height 15
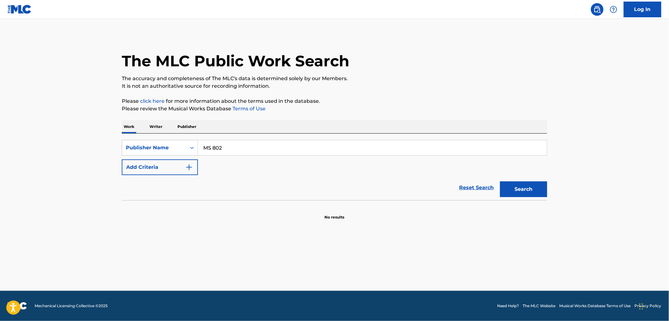
type input "MS 802"
click at [527, 193] on button "Search" at bounding box center [523, 190] width 47 height 16
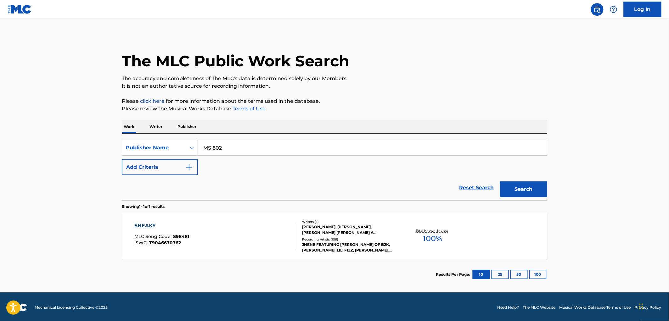
click at [193, 235] on div "SNEAKY MLC Song Code : S98481 ISWC : T9046670762" at bounding box center [216, 236] width 162 height 28
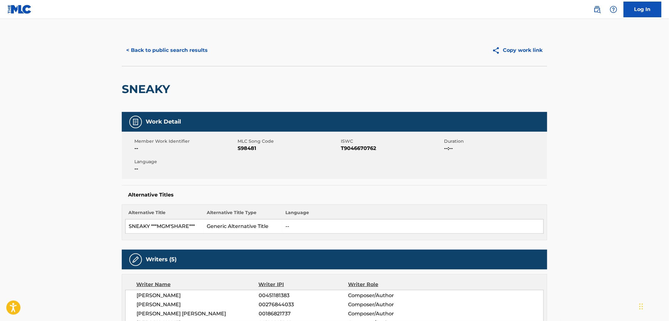
click at [175, 56] on button "< Back to public search results" at bounding box center [167, 50] width 90 height 16
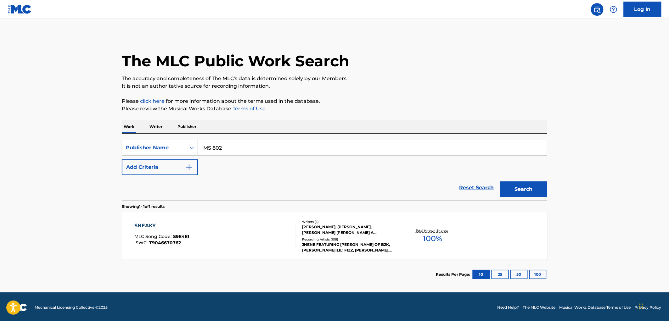
drag, startPoint x: 203, startPoint y: 148, endPoint x: 226, endPoint y: 148, distance: 23.0
click at [226, 148] on input "MS 802" at bounding box center [372, 147] width 349 height 15
paste input "LIKA MUSIC"
type input "LIKA MUSIC"
click at [523, 186] on button "Search" at bounding box center [523, 190] width 47 height 16
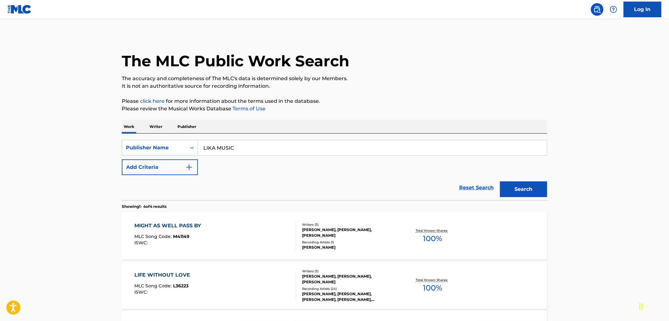
click at [182, 239] on div "MLC Song Code : M41149" at bounding box center [170, 237] width 70 height 6
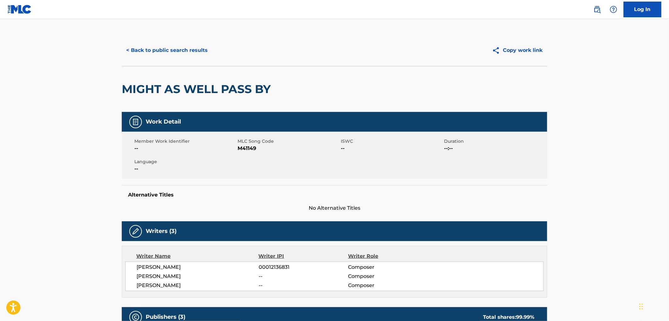
click at [182, 57] on button "< Back to public search results" at bounding box center [167, 50] width 90 height 16
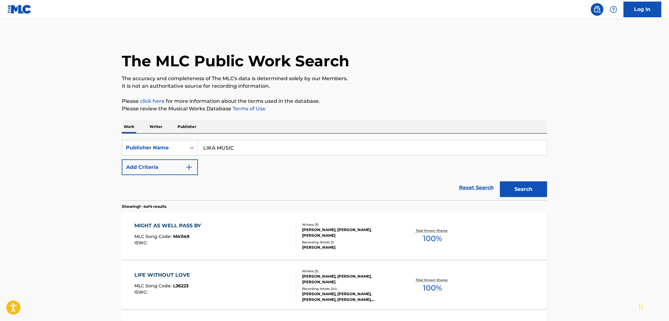
drag, startPoint x: 242, startPoint y: 148, endPoint x: 205, endPoint y: 147, distance: 36.5
click at [187, 146] on div "SearchWithCriteria6907c637-b06f-4ed1-b7cf-c05a97f076e6 Publisher Name LIKA MUSIC" at bounding box center [334, 148] width 425 height 16
paste input "[PERSON_NAME]"
type input "[PERSON_NAME]"
click at [518, 189] on button "Search" at bounding box center [523, 190] width 47 height 16
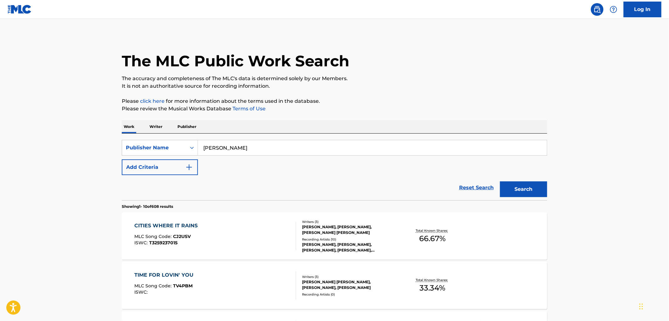
click at [186, 236] on span "CJ2USV" at bounding box center [182, 237] width 18 height 6
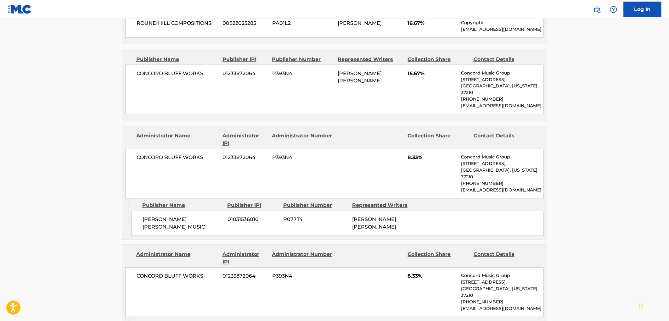
scroll to position [489, 0]
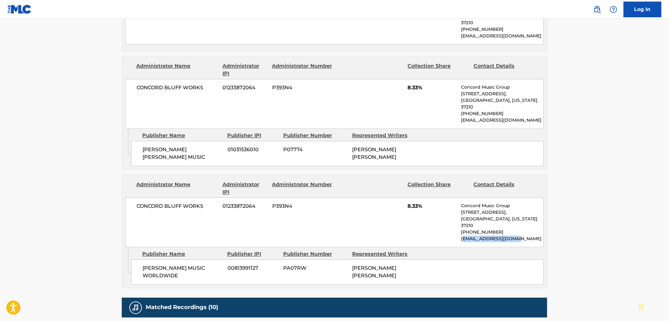
drag, startPoint x: 470, startPoint y: 213, endPoint x: 462, endPoint y: 214, distance: 7.3
click at [462, 236] on p "[EMAIL_ADDRESS][DOMAIN_NAME]" at bounding box center [502, 239] width 82 height 7
drag, startPoint x: 461, startPoint y: 214, endPoint x: 521, endPoint y: 213, distance: 59.5
click at [521, 236] on p "[EMAIL_ADDRESS][DOMAIN_NAME]" at bounding box center [502, 239] width 82 height 7
copy p "[EMAIL_ADDRESS][DOMAIN_NAME]"
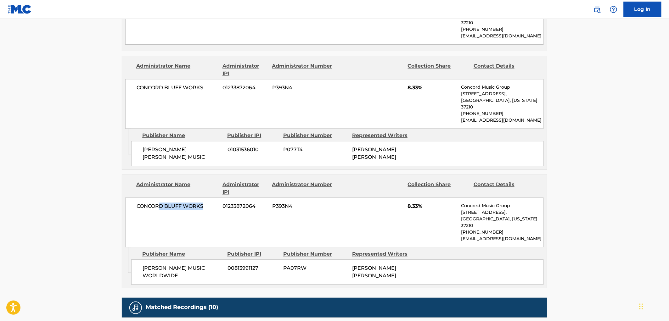
drag, startPoint x: 9, startPoint y: 1, endPoint x: 160, endPoint y: 189, distance: 241.1
click at [160, 203] on span "CONCORD BLUFF WORKS" at bounding box center [177, 207] width 81 height 8
drag, startPoint x: 137, startPoint y: 187, endPoint x: 200, endPoint y: 189, distance: 62.9
click at [200, 203] on span "CONCORD BLUFF WORKS" at bounding box center [177, 207] width 81 height 8
drag, startPoint x: 205, startPoint y: 189, endPoint x: 135, endPoint y: 187, distance: 70.8
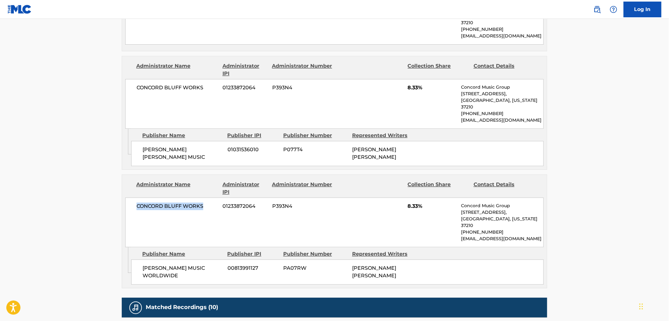
click at [135, 198] on div "[GEOGRAPHIC_DATA] WORKS 01233872064 P393N4 8.33% Concord Music Group [STREET_AD…" at bounding box center [334, 223] width 418 height 50
copy span "CONCORD BLUFF WORKS"
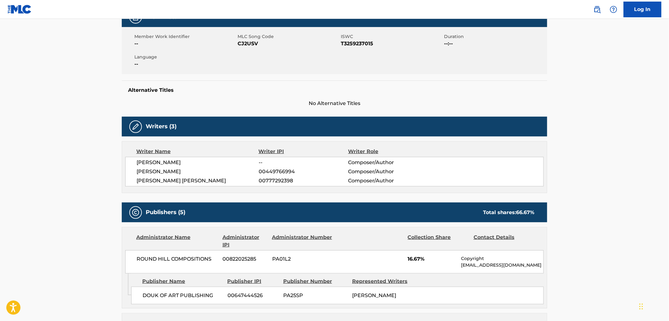
scroll to position [0, 0]
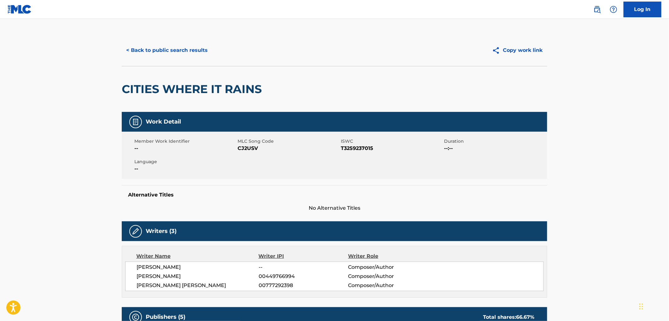
click at [156, 45] on button "< Back to public search results" at bounding box center [167, 50] width 90 height 16
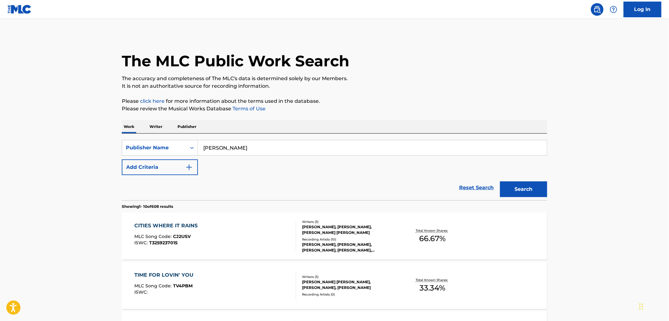
drag, startPoint x: 203, startPoint y: 148, endPoint x: 277, endPoint y: 149, distance: 74.9
click at [277, 149] on input "[PERSON_NAME]" at bounding box center [372, 147] width 349 height 15
paste input "WANESSA MUSIC PRODUCTIONS CO"
type input "WANESSA MUSIC PRODUCTIONS CO"
click at [523, 186] on button "Search" at bounding box center [523, 190] width 47 height 16
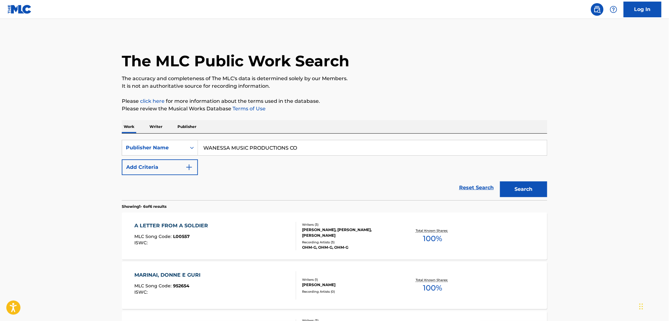
click at [184, 237] on span "L00557" at bounding box center [181, 237] width 17 height 6
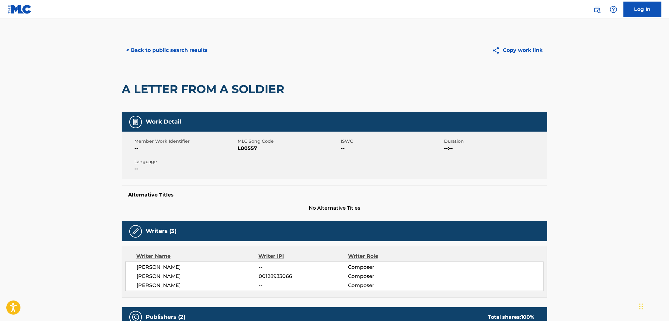
click at [183, 47] on button "< Back to public search results" at bounding box center [167, 50] width 90 height 16
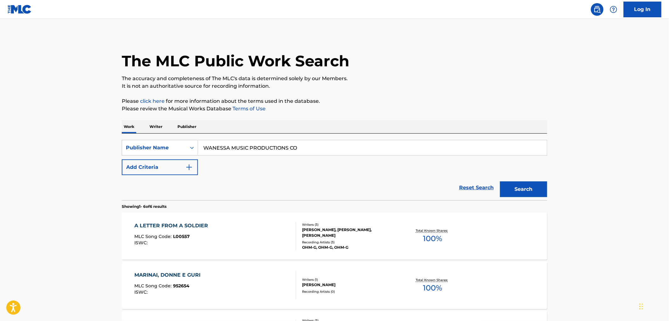
drag, startPoint x: 205, startPoint y: 147, endPoint x: 326, endPoint y: 149, distance: 120.5
click at [338, 149] on input "WANESSA MUSIC PRODUCTIONS CO" at bounding box center [372, 147] width 349 height 15
paste input "TOU PAT MUSIC PUBLISHING"
type input "TOU PAT MUSIC PUBLISHING"
click at [528, 191] on button "Search" at bounding box center [523, 190] width 47 height 16
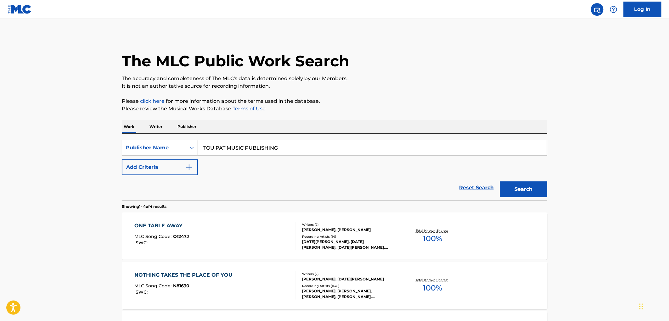
click at [183, 236] on span "O1247J" at bounding box center [181, 237] width 16 height 6
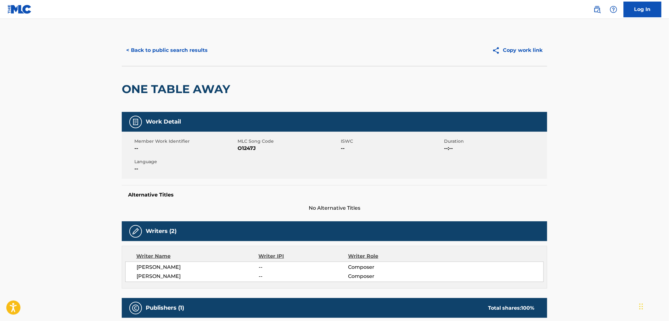
click at [182, 55] on button "< Back to public search results" at bounding box center [167, 50] width 90 height 16
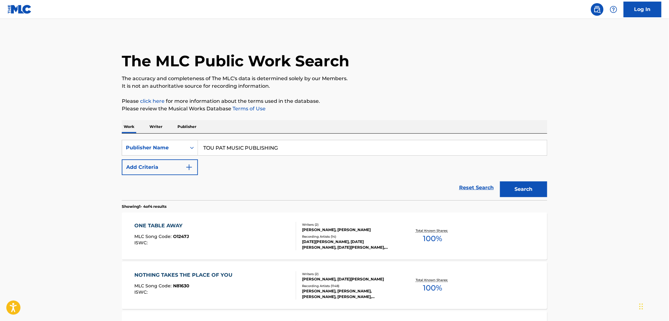
drag, startPoint x: 203, startPoint y: 150, endPoint x: 326, endPoint y: 142, distance: 123.2
click at [326, 142] on input "TOU PAT MUSIC PUBLISHING" at bounding box center [372, 147] width 349 height 15
paste input "ME GOOD"
type input "ME GOOD PUBLISHING"
click at [544, 190] on button "Search" at bounding box center [523, 190] width 47 height 16
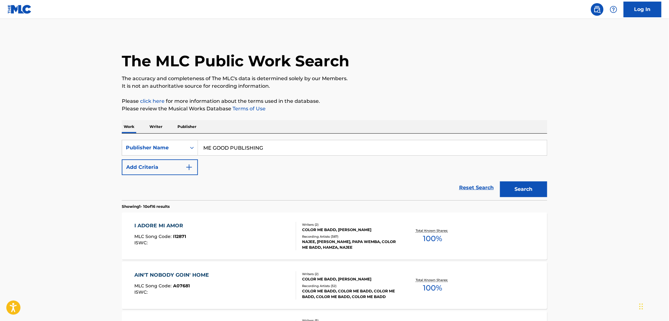
click at [189, 240] on div "I ADORE MI AMOR MLC Song Code : I12871 ISWC :" at bounding box center [216, 236] width 162 height 28
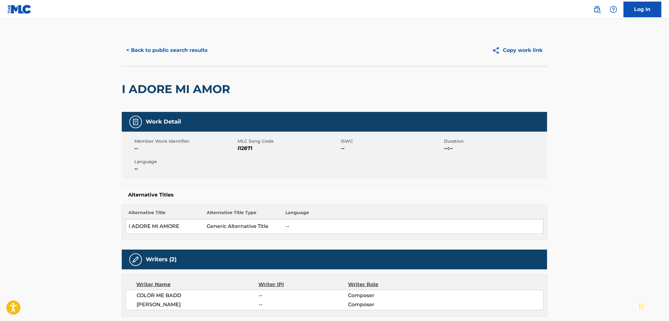
click at [186, 49] on button "< Back to public search results" at bounding box center [167, 50] width 90 height 16
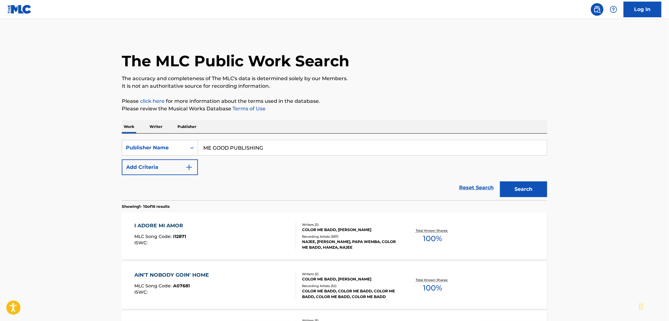
drag, startPoint x: 206, startPoint y: 148, endPoint x: 263, endPoint y: 148, distance: 57.6
click at [263, 148] on input "ME GOOD PUBLISHING" at bounding box center [372, 147] width 349 height 15
drag, startPoint x: 267, startPoint y: 148, endPoint x: 176, endPoint y: 152, distance: 91.0
click at [176, 152] on div "SearchWithCriteria6907c637-b06f-4ed1-b7cf-c05a97f076e6 Publisher Name ME GOOD P…" at bounding box center [334, 148] width 425 height 16
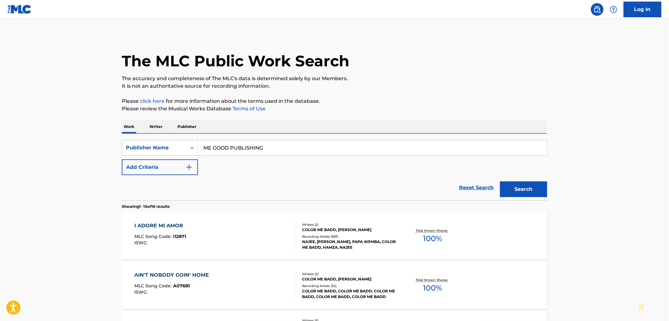
paste input "JARONWOOD MUSIC LLC"
type input "JARONWOOD MUSIC LLC"
click at [528, 190] on button "Search" at bounding box center [523, 190] width 47 height 16
click at [182, 239] on span "W46325" at bounding box center [182, 237] width 18 height 6
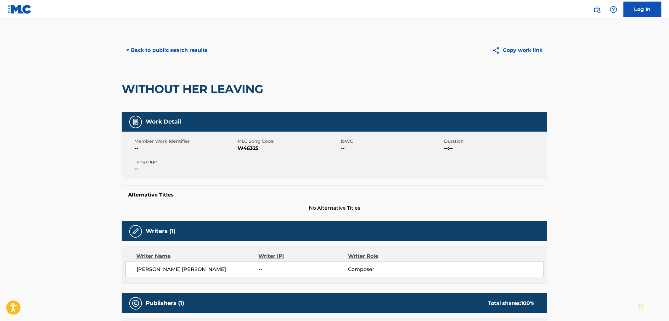
click at [188, 54] on button "< Back to public search results" at bounding box center [167, 50] width 90 height 16
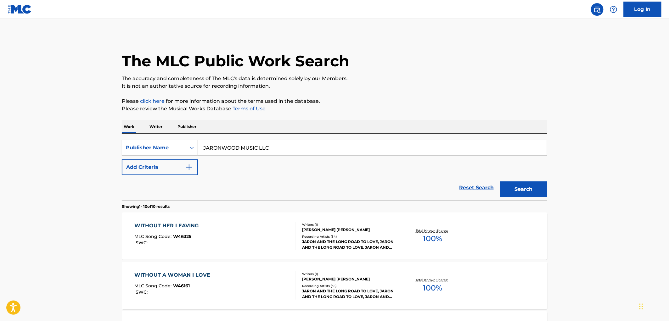
drag, startPoint x: 202, startPoint y: 147, endPoint x: 285, endPoint y: 148, distance: 83.4
click at [285, 148] on input "JARONWOOD MUSIC LLC" at bounding box center [372, 147] width 349 height 15
paste input "ENAJU MUSI"
type input "JENAJU MUSIC"
click at [528, 192] on button "Search" at bounding box center [523, 190] width 47 height 16
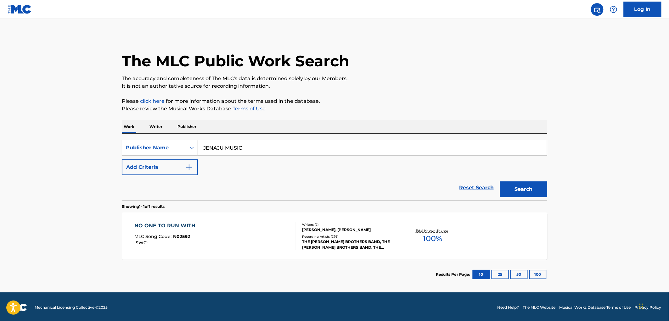
click at [181, 234] on div "NO ONE TO RUN WITH MLC Song Code : N02592 ISWC :" at bounding box center [167, 236] width 64 height 28
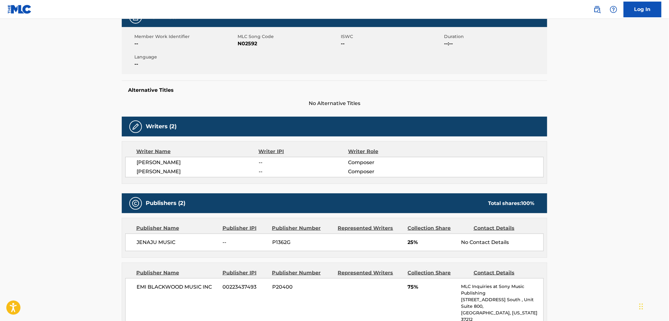
scroll to position [140, 0]
